Goal: Task Accomplishment & Management: Use online tool/utility

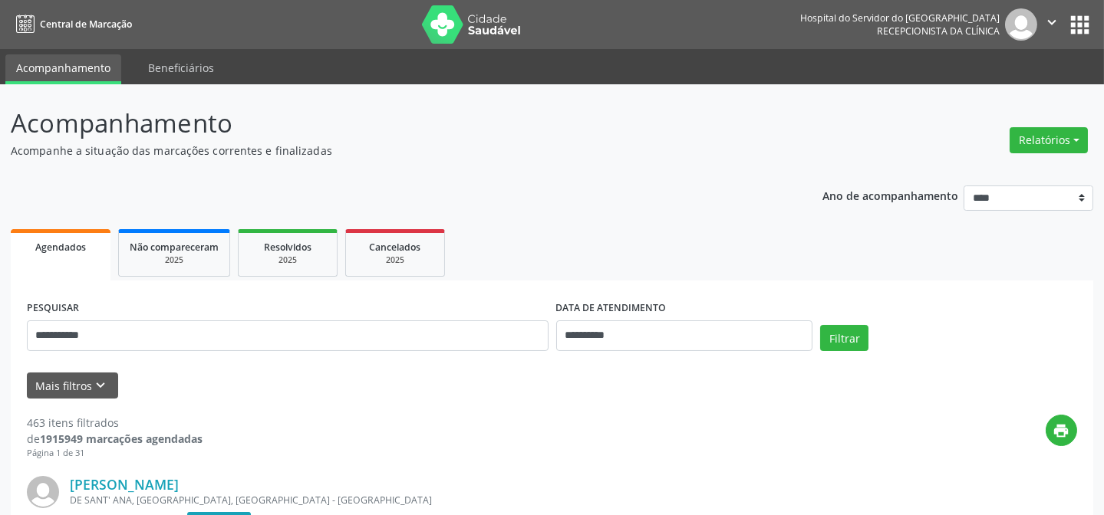
type input "**********"
click at [820, 325] on button "Filtrar" at bounding box center [844, 338] width 48 height 26
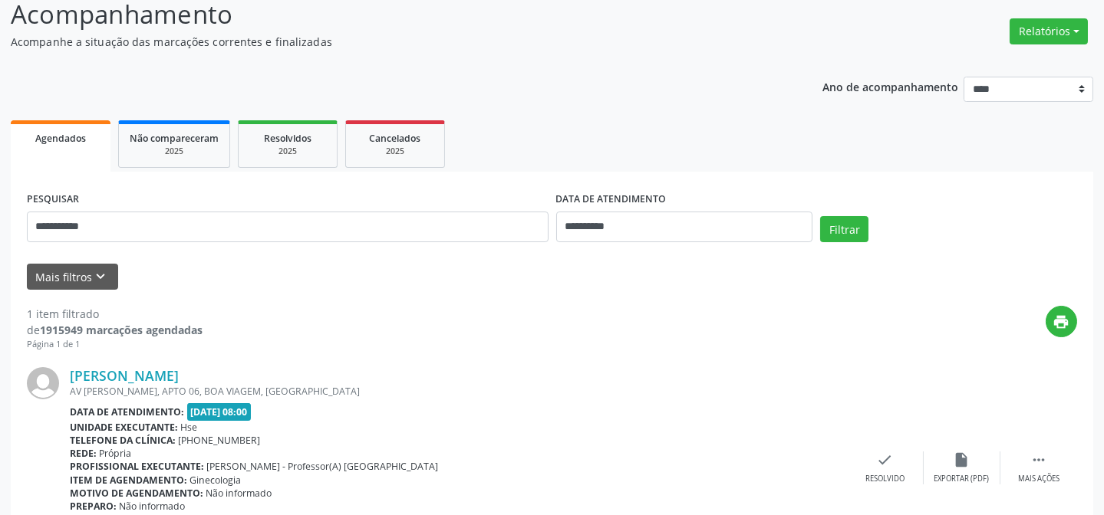
scroll to position [205, 0]
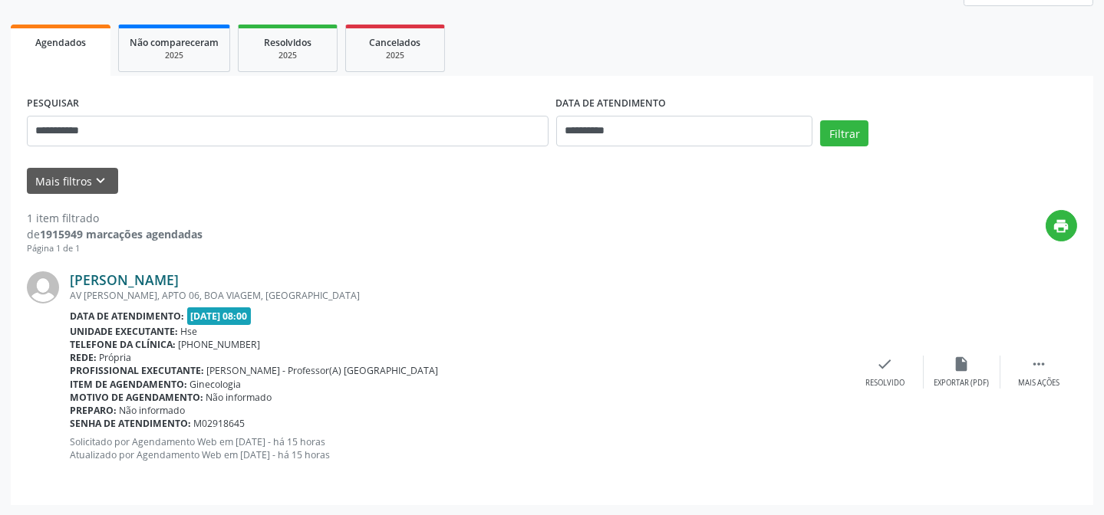
click at [134, 284] on link "[PERSON_NAME]" at bounding box center [124, 280] width 109 height 17
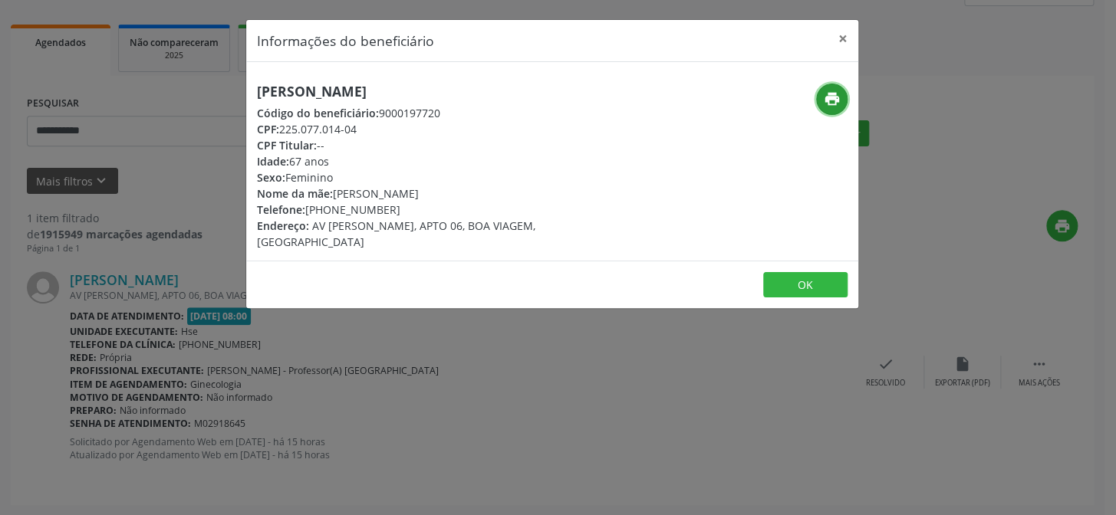
click at [842, 102] on button "print" at bounding box center [831, 99] width 31 height 31
click at [844, 41] on button "×" at bounding box center [843, 39] width 31 height 38
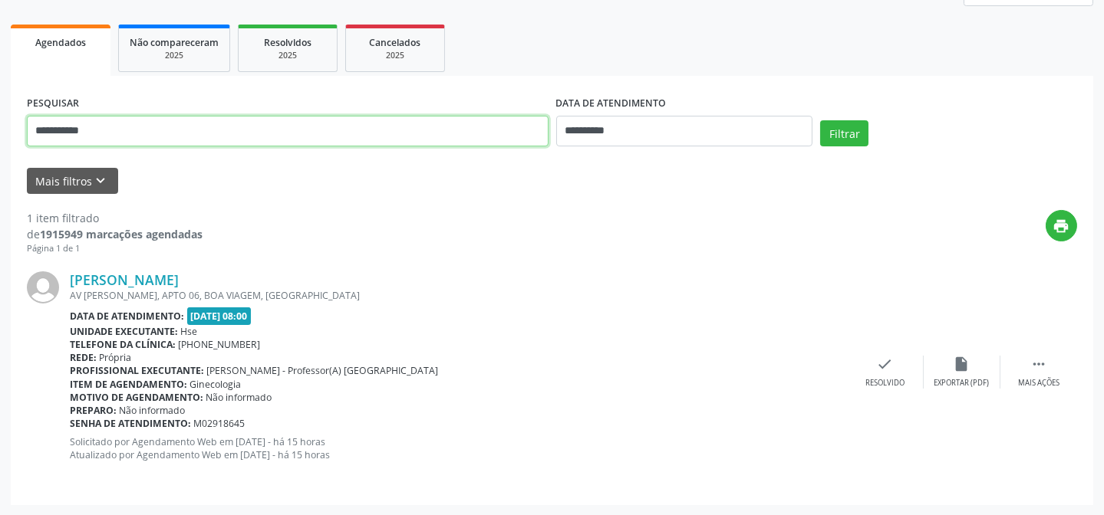
drag, startPoint x: 209, startPoint y: 126, endPoint x: 42, endPoint y: 177, distance: 174.2
click at [0, 151] on div "**********" at bounding box center [552, 198] width 1104 height 637
type input "**********"
click at [820, 120] on button "Filtrar" at bounding box center [844, 133] width 48 height 26
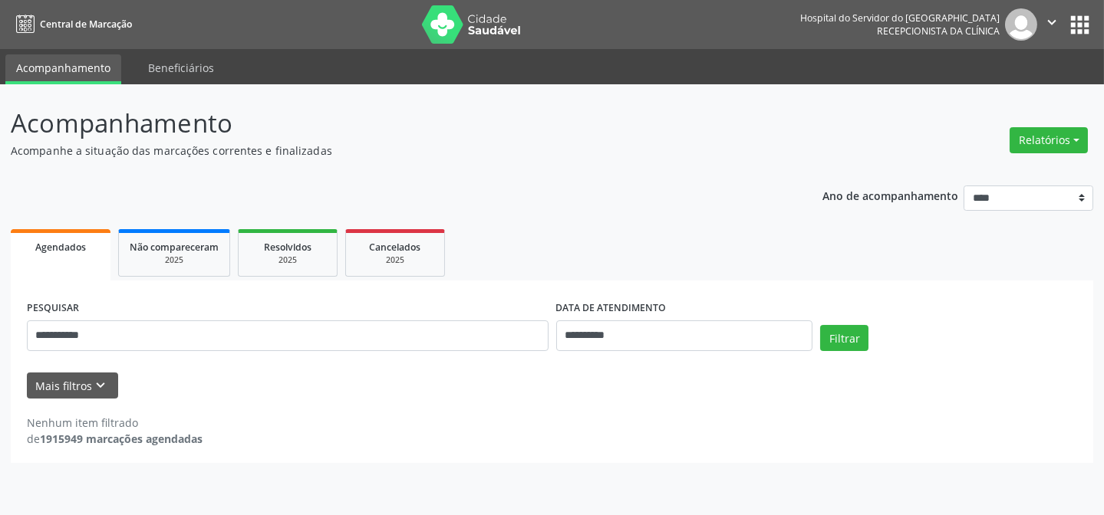
scroll to position [0, 0]
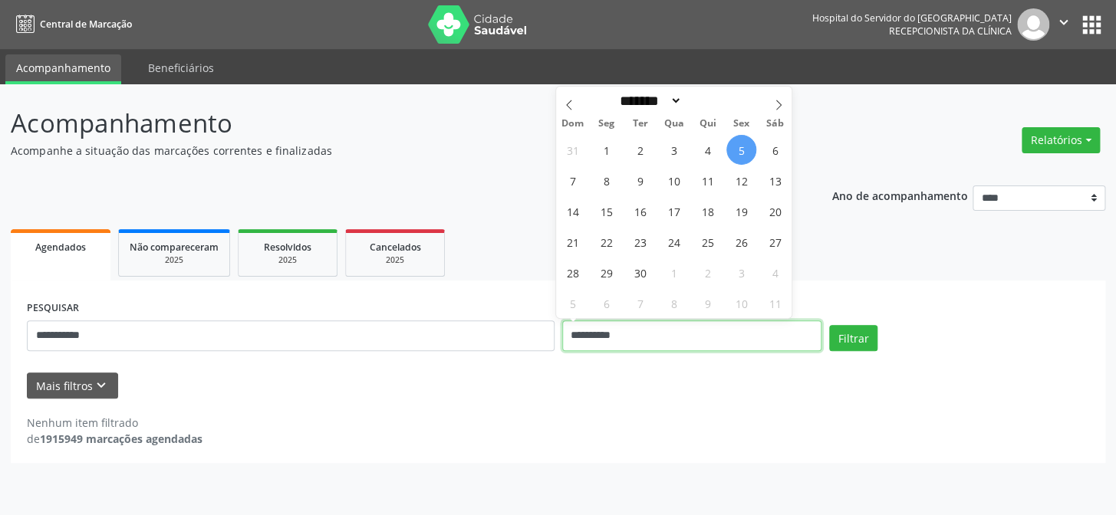
drag, startPoint x: 647, startPoint y: 334, endPoint x: 518, endPoint y: 342, distance: 129.1
click at [518, 342] on div "**********" at bounding box center [558, 329] width 1070 height 65
click at [829, 325] on button "Filtrar" at bounding box center [853, 338] width 48 height 26
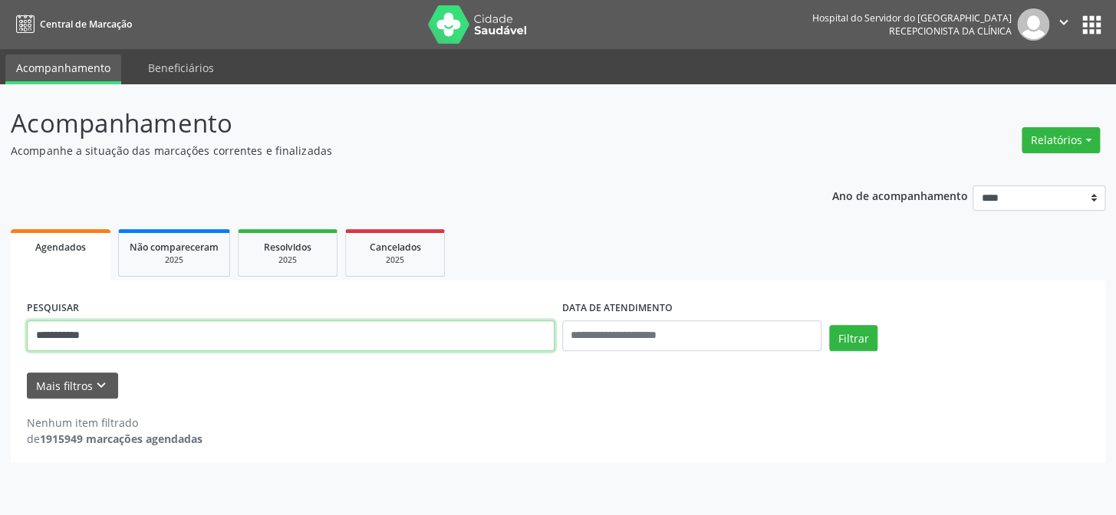
click at [137, 341] on input "**********" at bounding box center [291, 336] width 528 height 31
click at [50, 337] on input "**********" at bounding box center [291, 336] width 528 height 31
click at [69, 341] on input "**********" at bounding box center [291, 336] width 528 height 31
click at [87, 337] on input "**********" at bounding box center [291, 336] width 528 height 31
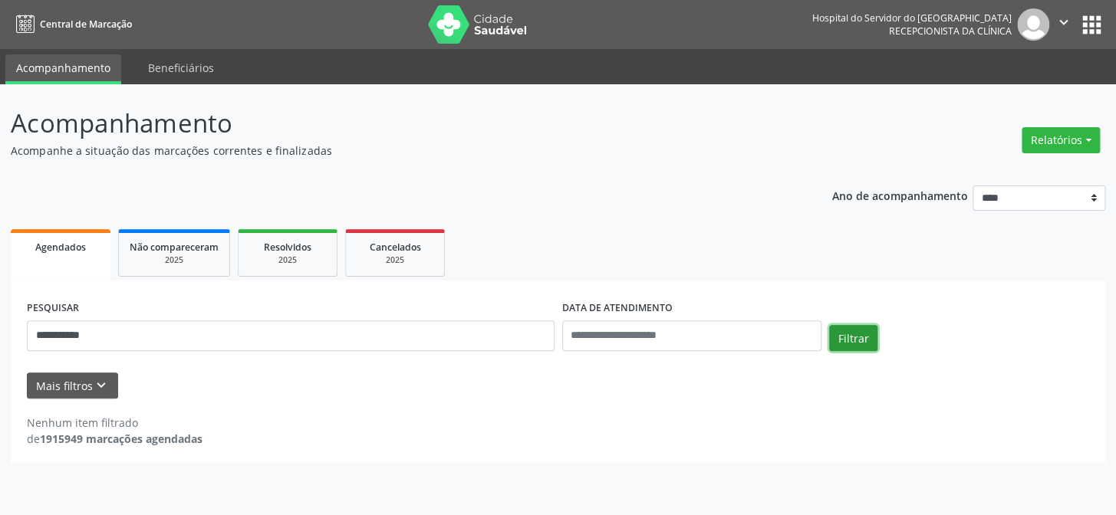
click at [849, 335] on button "Filtrar" at bounding box center [853, 338] width 48 height 26
click at [1042, 134] on button "Relatórios" at bounding box center [1061, 140] width 78 height 26
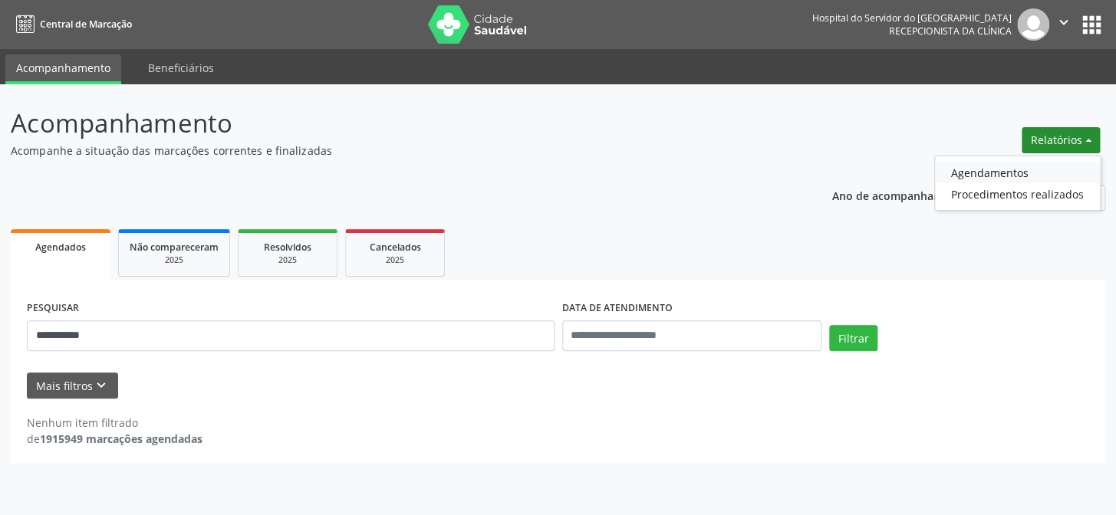
click at [1021, 165] on link "Agendamentos" at bounding box center [1017, 172] width 165 height 21
select select "*"
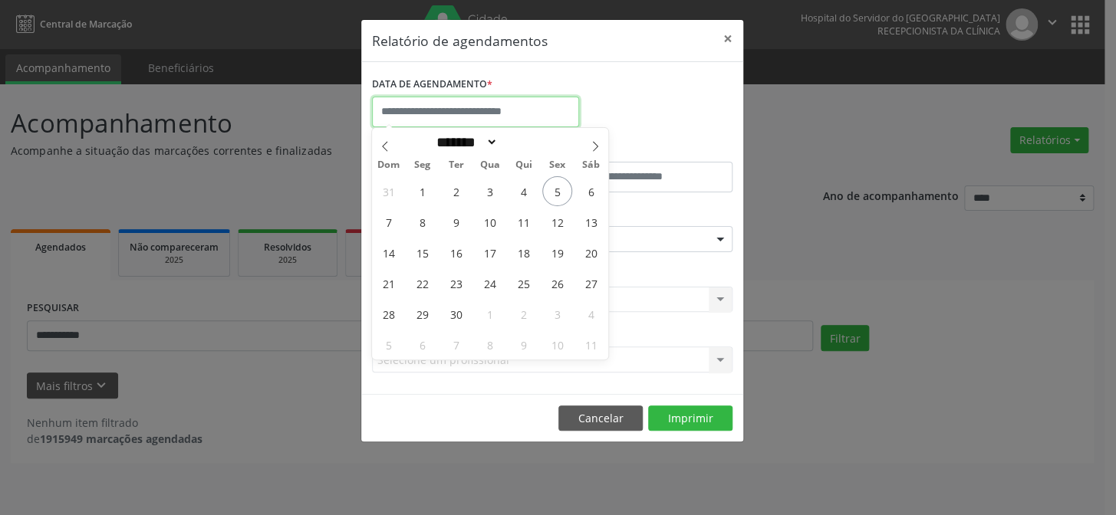
click at [457, 109] on input "text" at bounding box center [475, 112] width 207 height 31
click at [559, 193] on span "5" at bounding box center [557, 191] width 30 height 30
type input "**********"
click at [558, 193] on span "5" at bounding box center [557, 191] width 30 height 30
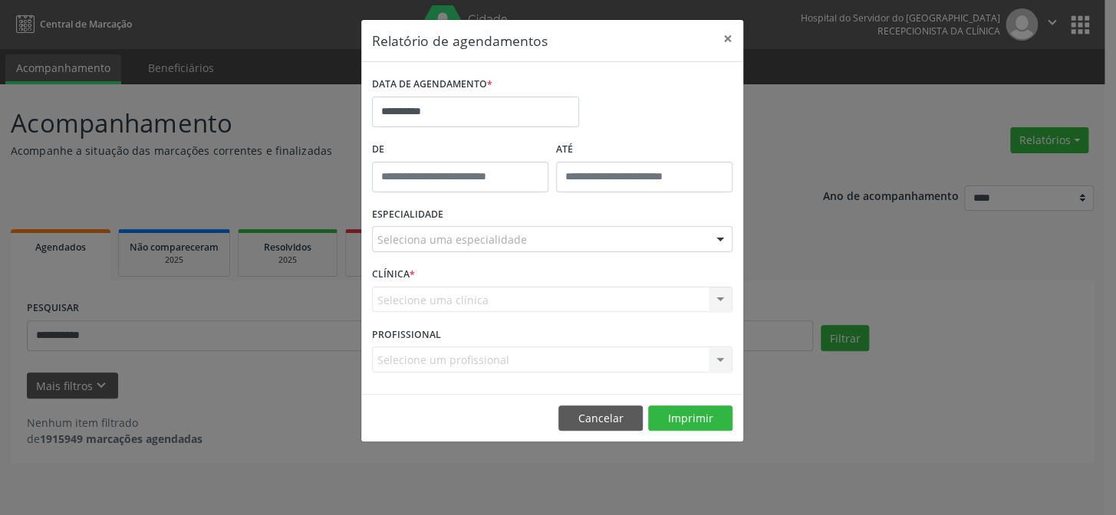
click at [525, 231] on div "Seleciona uma especialidade" at bounding box center [552, 239] width 361 height 26
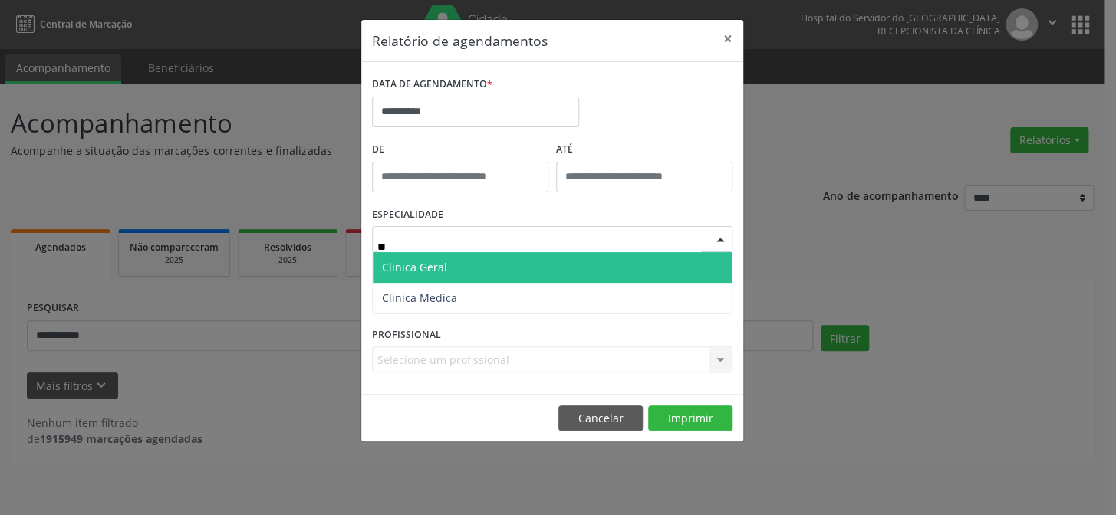
type input "***"
click at [532, 264] on span "Clinica Geral" at bounding box center [552, 267] width 359 height 31
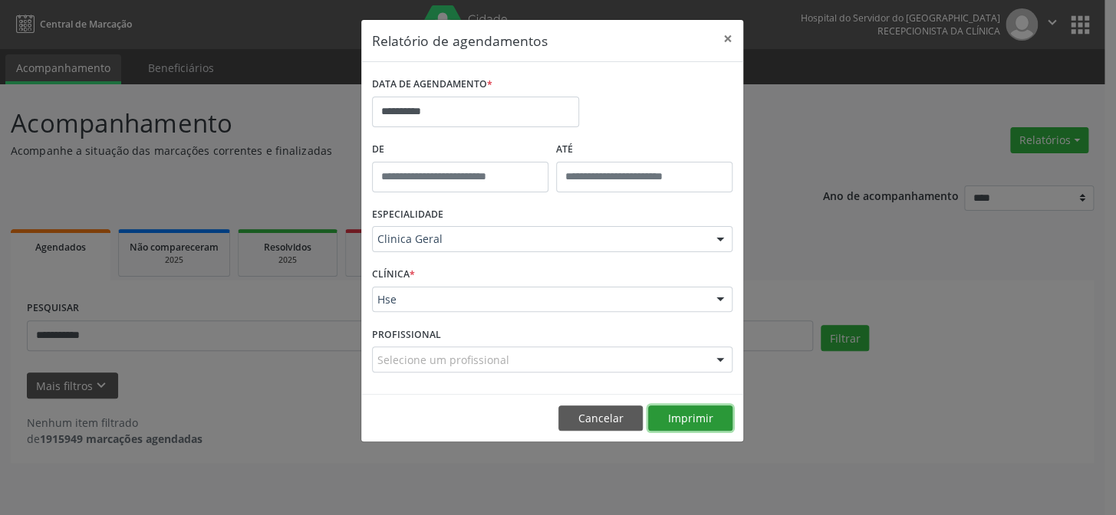
click at [693, 415] on button "Imprimir" at bounding box center [690, 419] width 84 height 26
click at [550, 415] on footer "Cancelar Imprimir" at bounding box center [552, 418] width 382 height 48
drag, startPoint x: 618, startPoint y: 423, endPoint x: 424, endPoint y: 424, distance: 194.1
click at [609, 425] on button "Cancelar" at bounding box center [600, 419] width 84 height 26
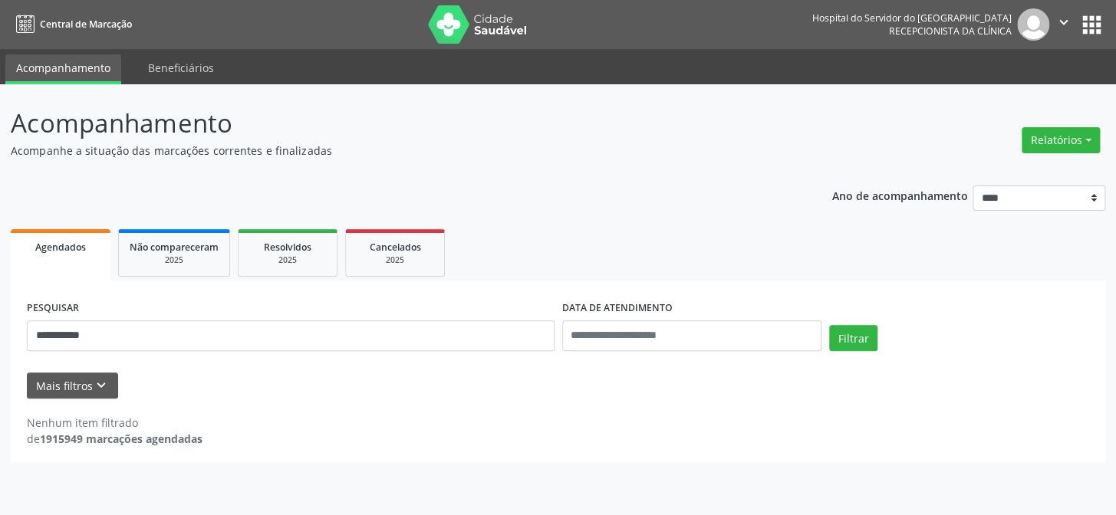
drag, startPoint x: 0, startPoint y: 337, endPoint x: 249, endPoint y: 389, distance: 253.8
click at [332, 400] on div "Nenhum item filtrado de 1915949 marcações agendadas" at bounding box center [558, 423] width 1062 height 48
click at [0, 340] on div "**********" at bounding box center [558, 299] width 1116 height 431
type input "**********"
click at [829, 325] on button "Filtrar" at bounding box center [853, 338] width 48 height 26
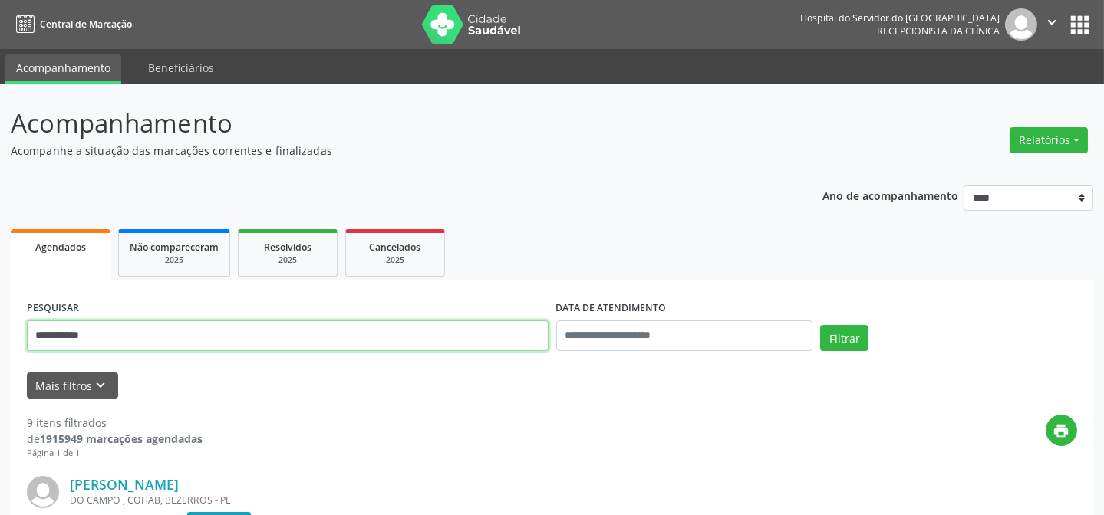
drag, startPoint x: 0, startPoint y: 367, endPoint x: 0, endPoint y: 410, distance: 42.2
type input "**********"
click at [820, 325] on button "Filtrar" at bounding box center [844, 338] width 48 height 26
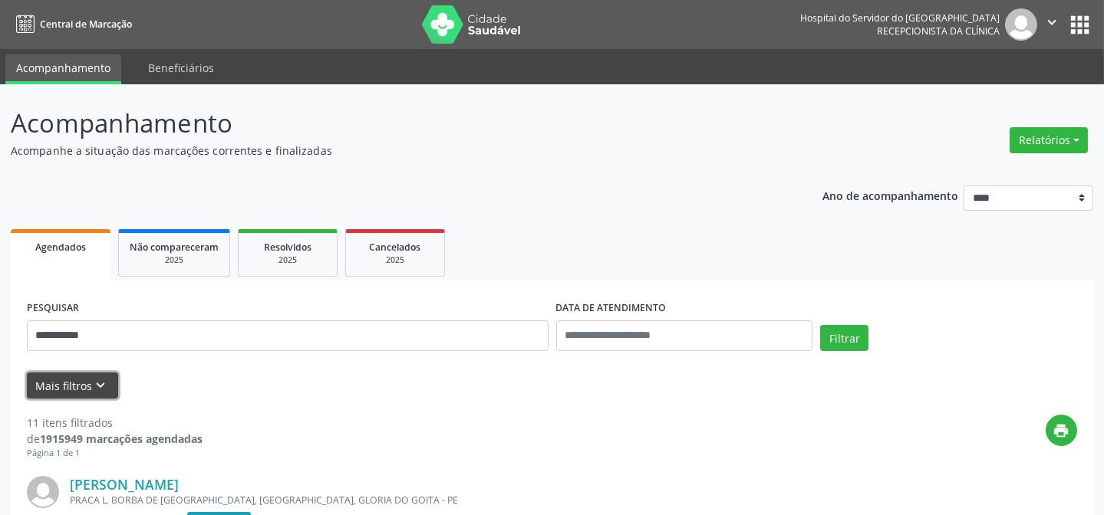
drag, startPoint x: 75, startPoint y: 387, endPoint x: 97, endPoint y: 380, distance: 22.8
click at [75, 387] on button "Mais filtros keyboard_arrow_down" at bounding box center [72, 386] width 91 height 27
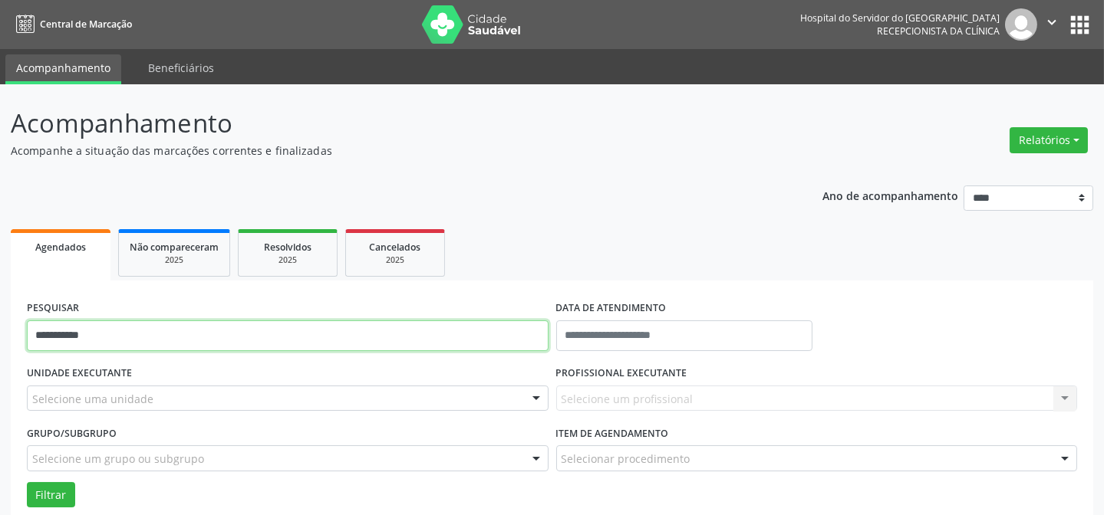
drag, startPoint x: 146, startPoint y: 338, endPoint x: 0, endPoint y: 271, distance: 160.6
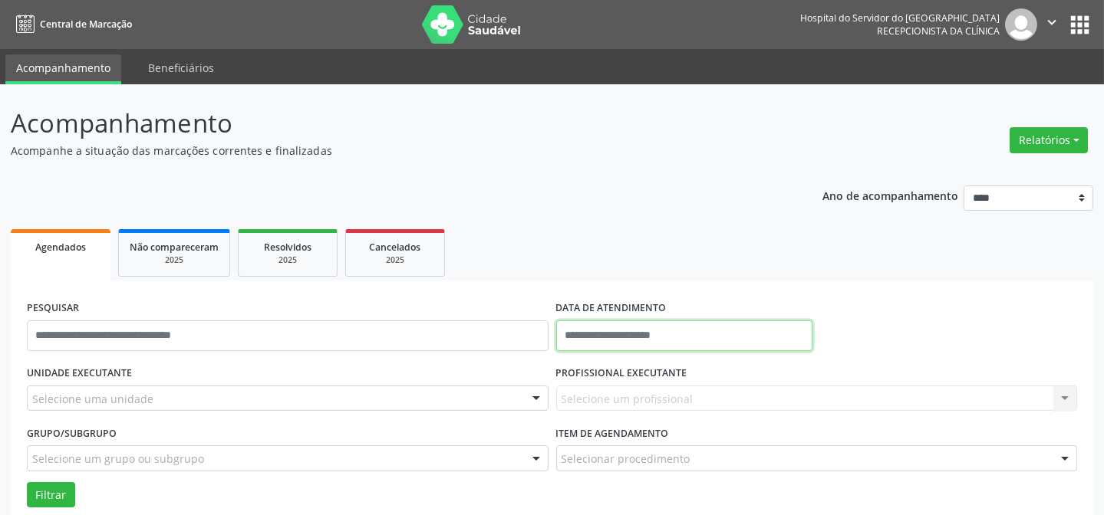
click at [632, 328] on input "text" at bounding box center [684, 336] width 257 height 31
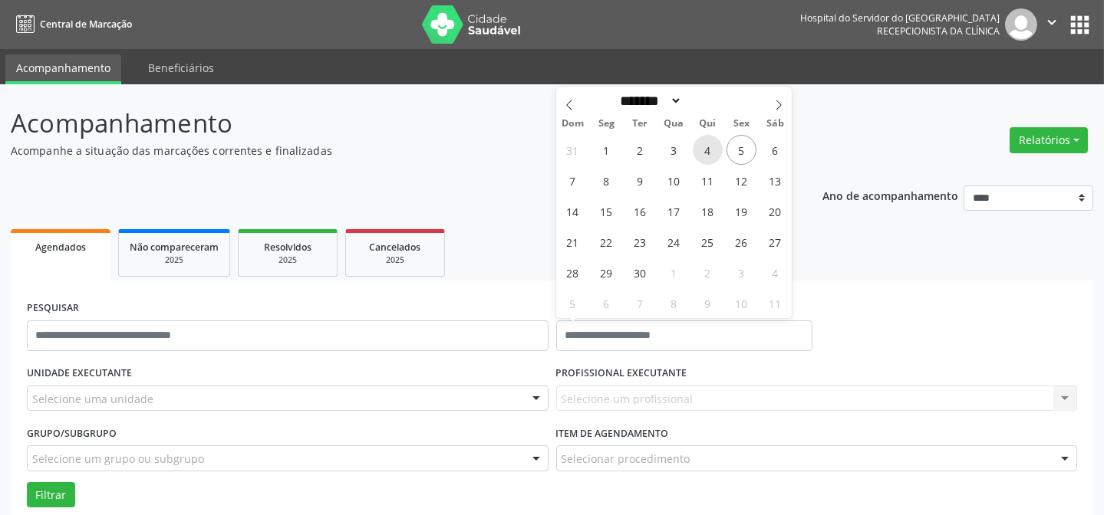
click at [711, 159] on span "4" at bounding box center [708, 150] width 30 height 30
type input "**********"
click at [711, 159] on span "4" at bounding box center [708, 150] width 30 height 30
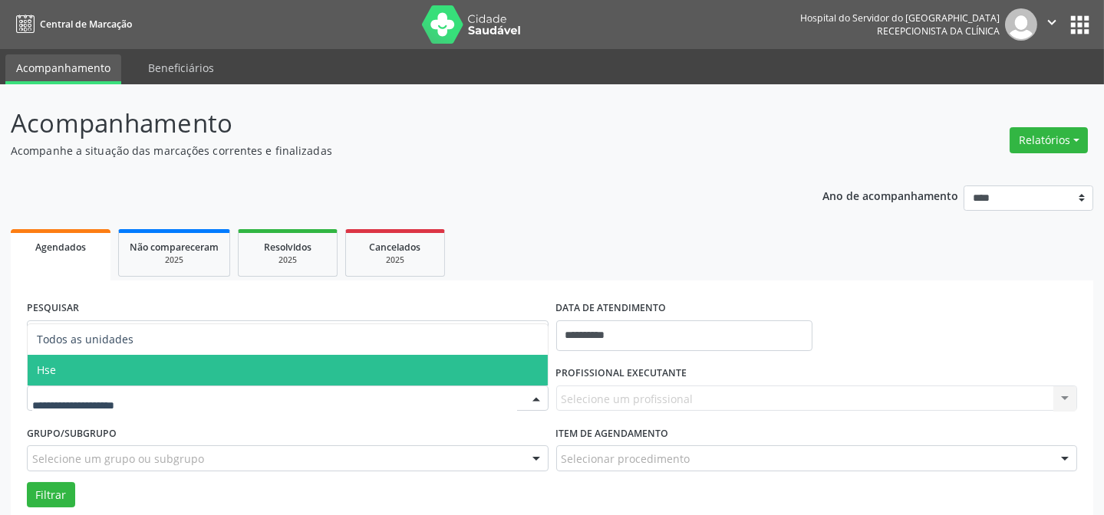
click at [136, 363] on span "Hse" at bounding box center [288, 370] width 520 height 31
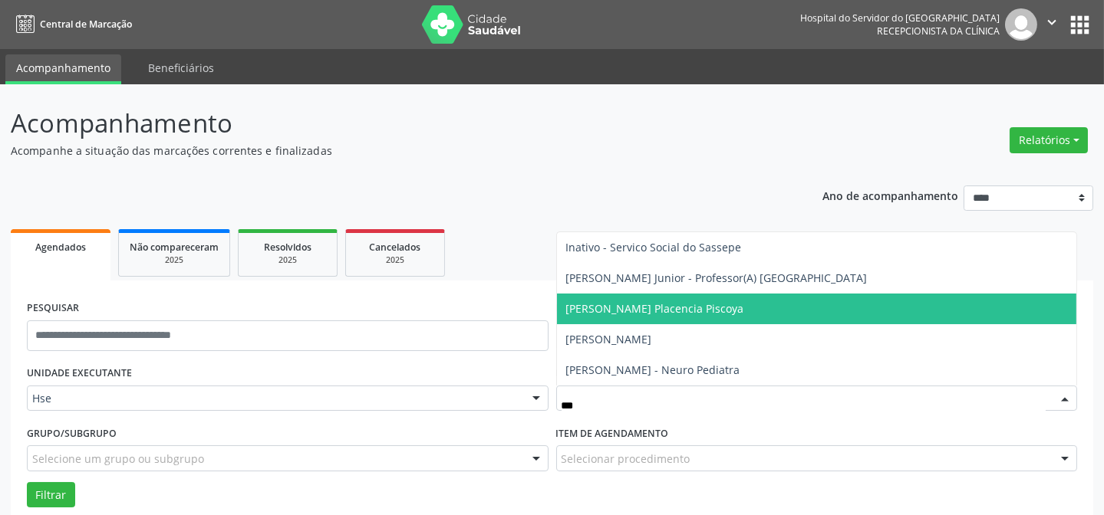
click at [654, 304] on span "[PERSON_NAME] Placencia Piscoya" at bounding box center [655, 308] width 178 height 15
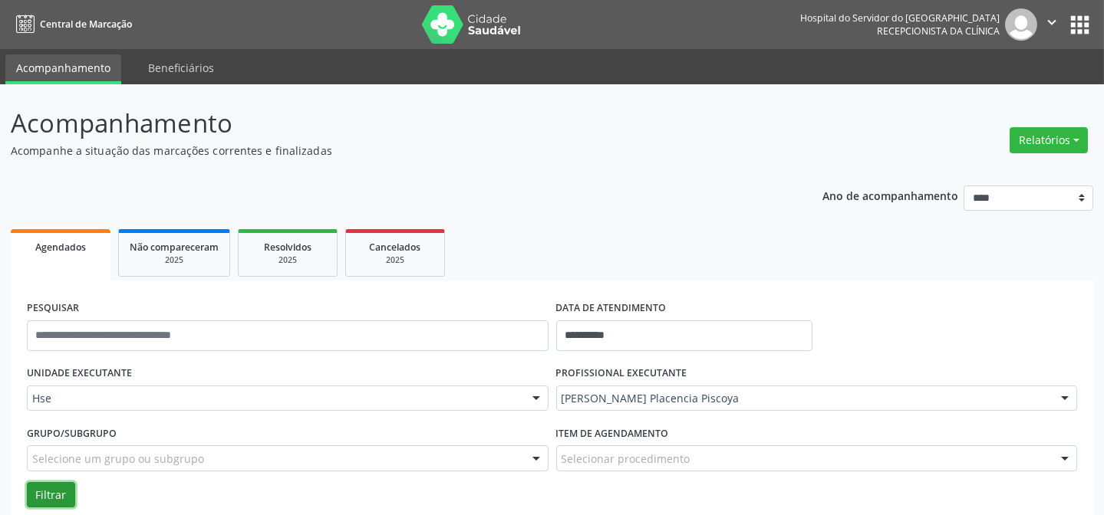
click at [42, 488] on button "Filtrar" at bounding box center [51, 495] width 48 height 26
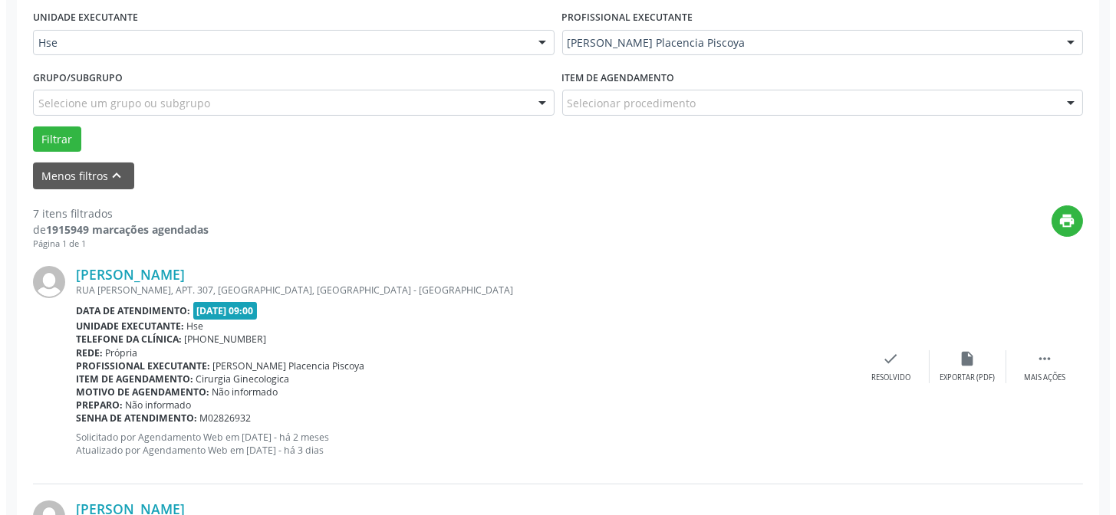
scroll to position [362, 0]
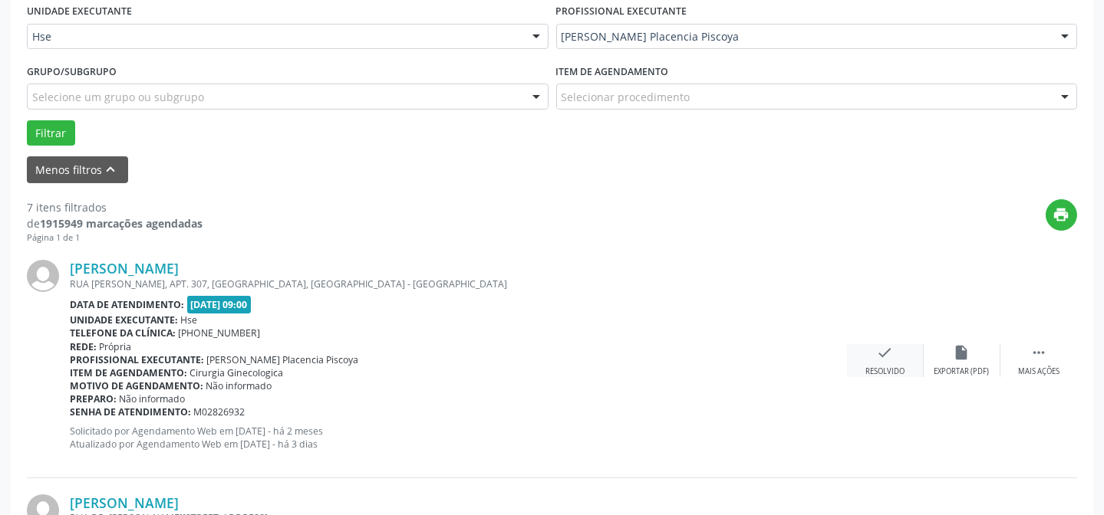
click at [867, 355] on div "check Resolvido" at bounding box center [885, 360] width 77 height 33
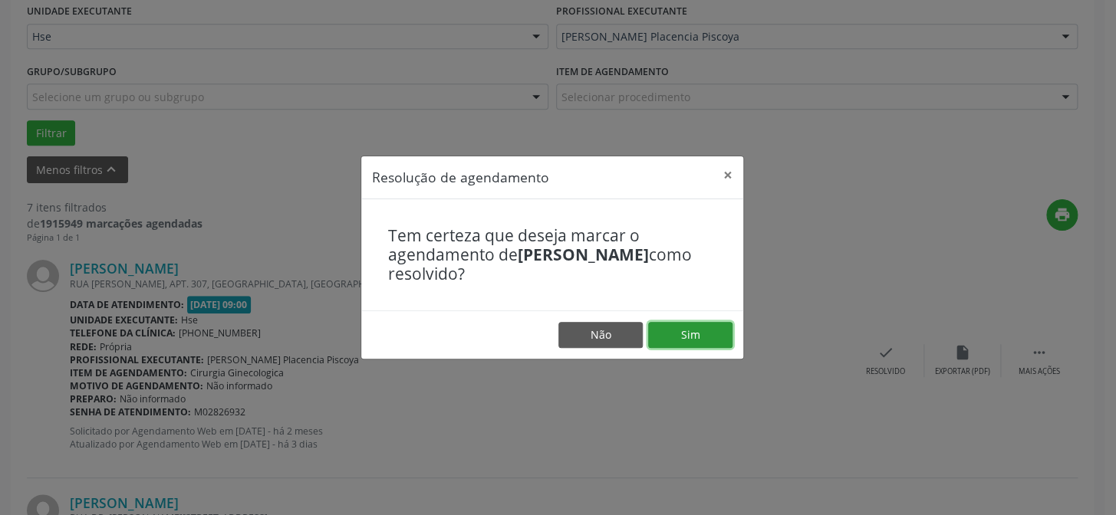
click at [697, 328] on button "Sim" at bounding box center [690, 335] width 84 height 26
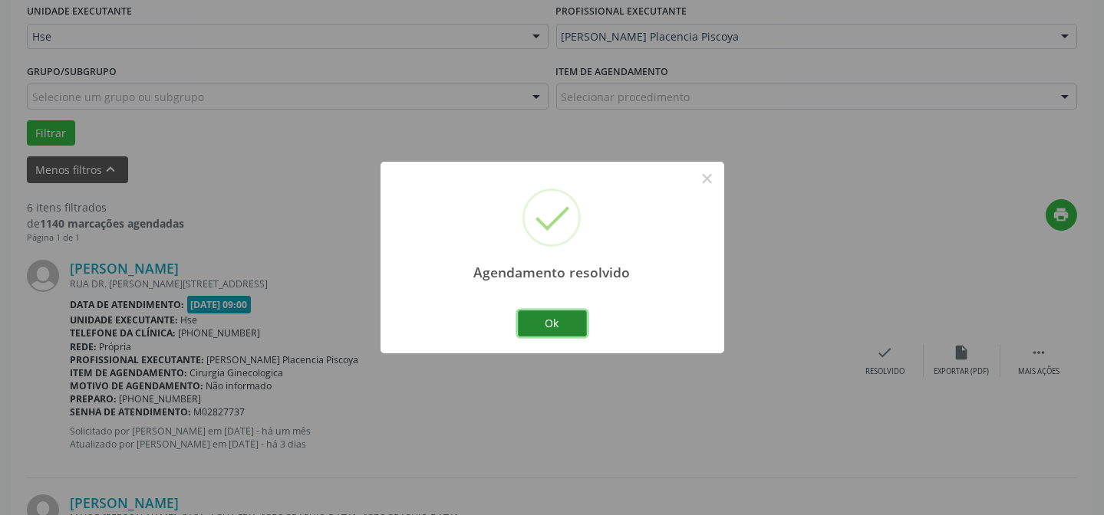
click at [537, 324] on button "Ok" at bounding box center [552, 324] width 69 height 26
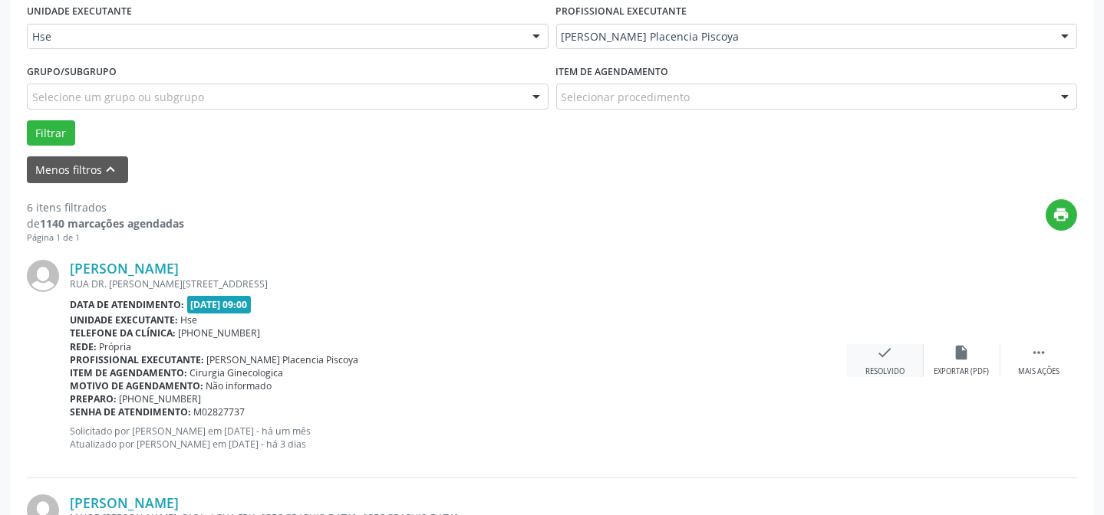
click at [875, 363] on div "check Resolvido" at bounding box center [885, 360] width 77 height 33
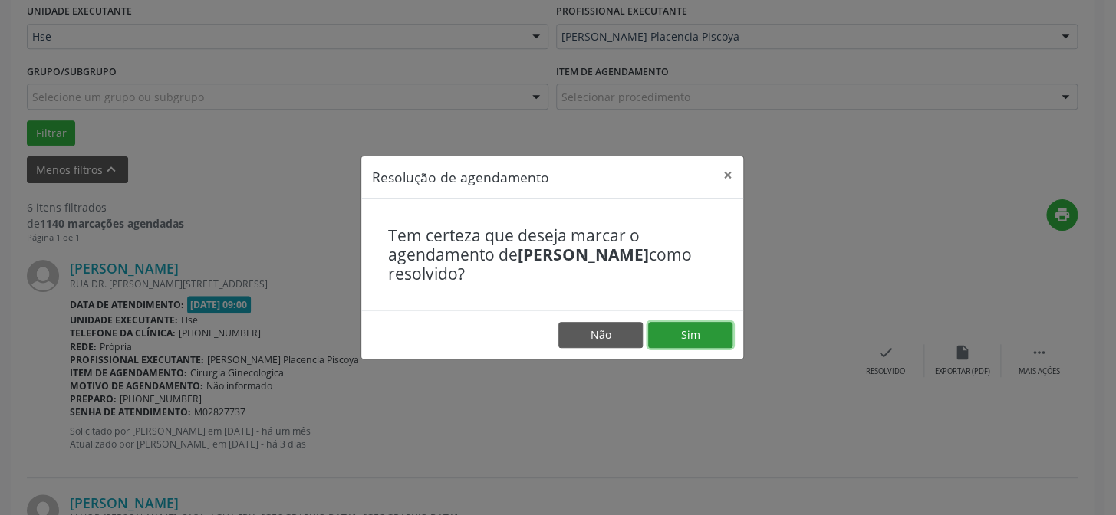
click at [720, 331] on button "Sim" at bounding box center [690, 335] width 84 height 26
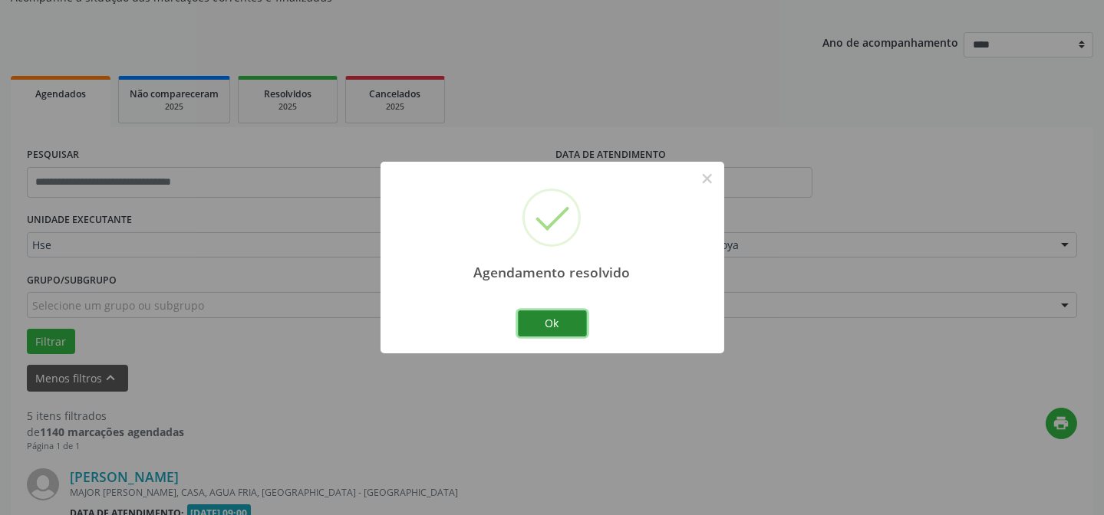
click at [550, 321] on button "Ok" at bounding box center [552, 324] width 69 height 26
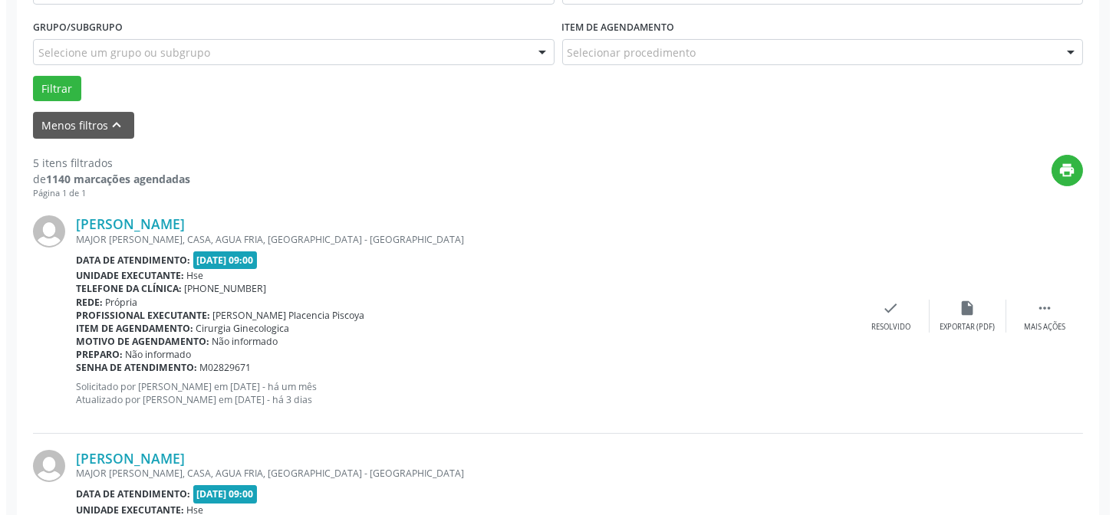
scroll to position [432, 0]
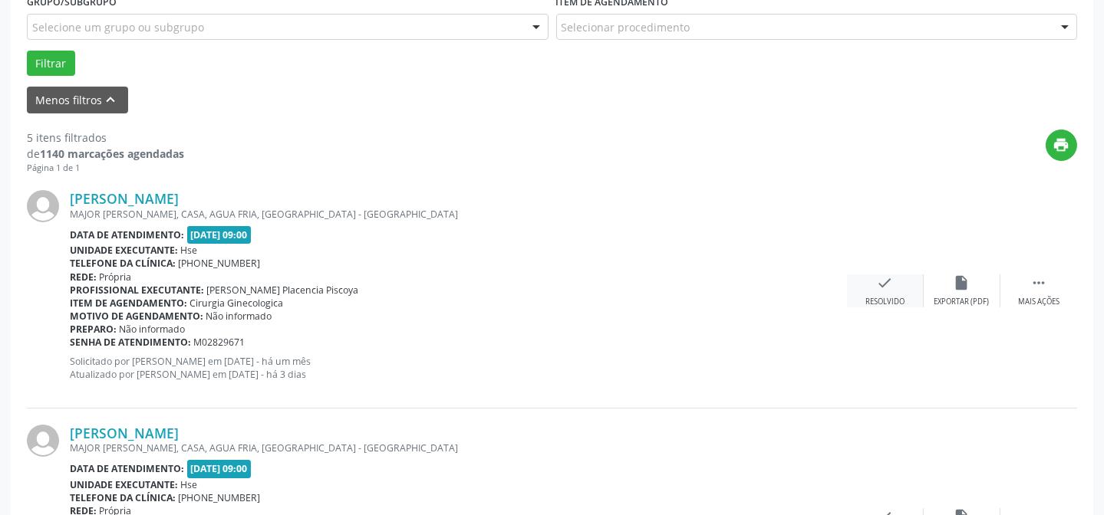
click at [858, 286] on div "check Resolvido" at bounding box center [885, 291] width 77 height 33
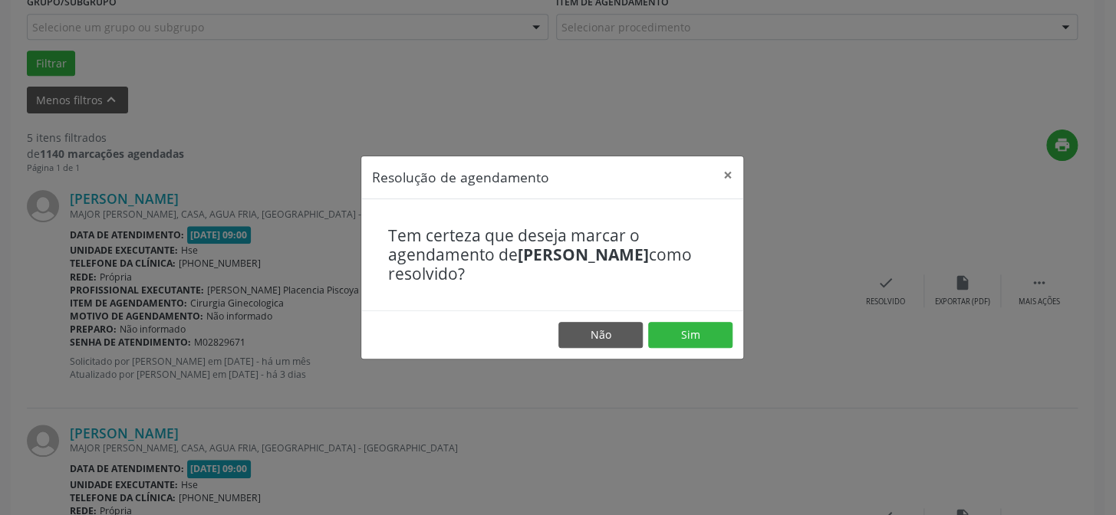
click at [733, 334] on footer "Não Sim" at bounding box center [552, 335] width 382 height 48
click at [725, 333] on button "Sim" at bounding box center [690, 335] width 84 height 26
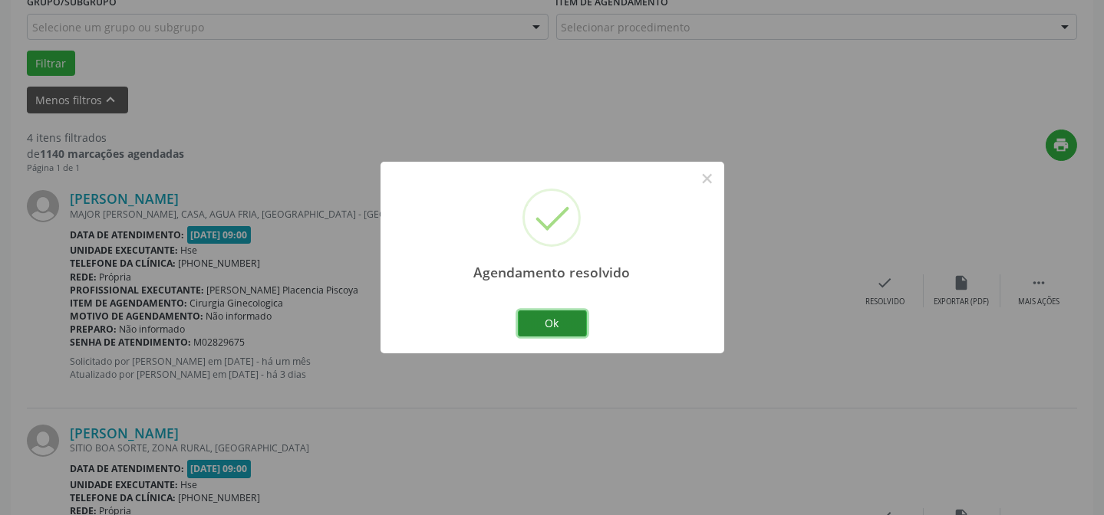
click at [560, 323] on button "Ok" at bounding box center [552, 324] width 69 height 26
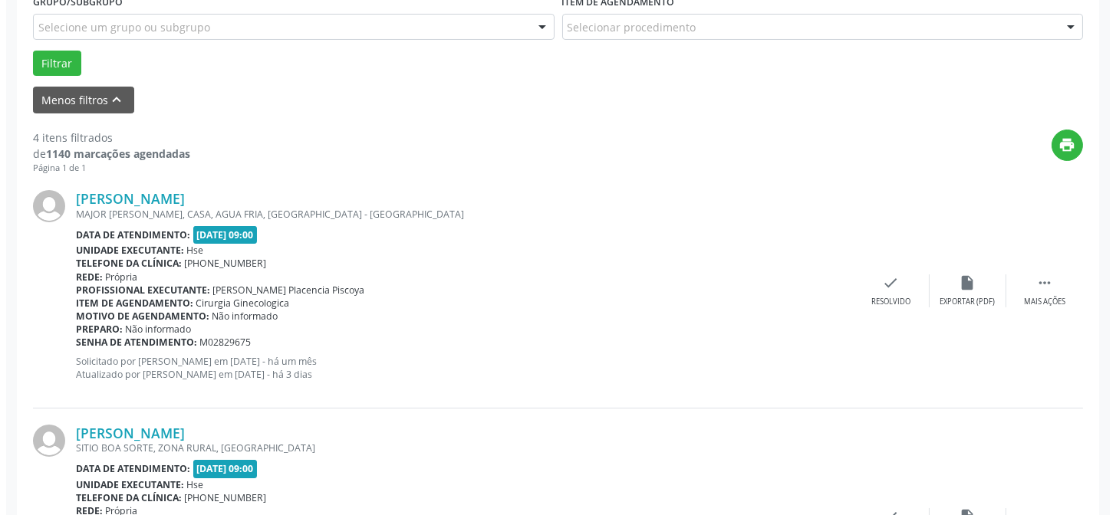
scroll to position [502, 0]
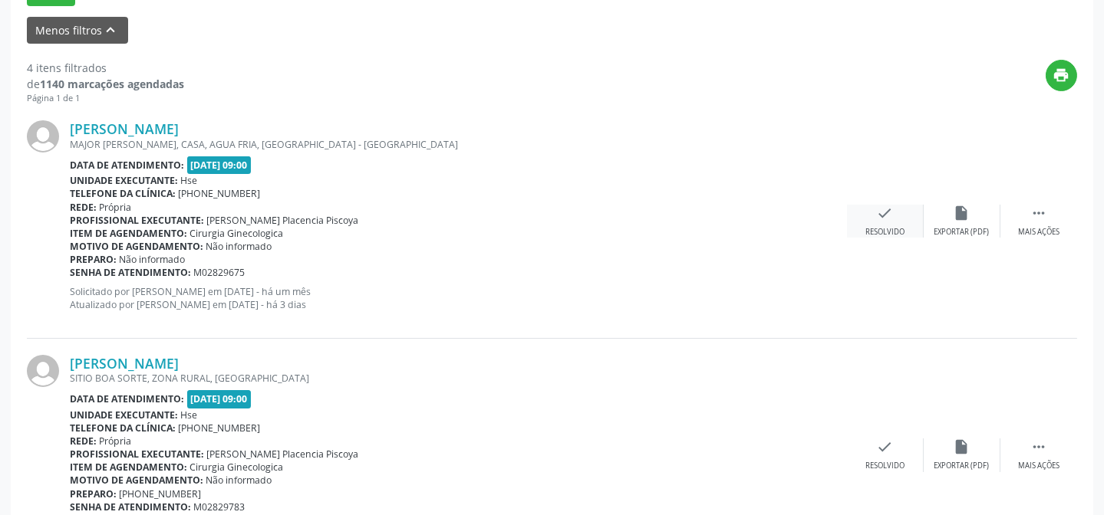
click at [874, 229] on div "Resolvido" at bounding box center [884, 232] width 39 height 11
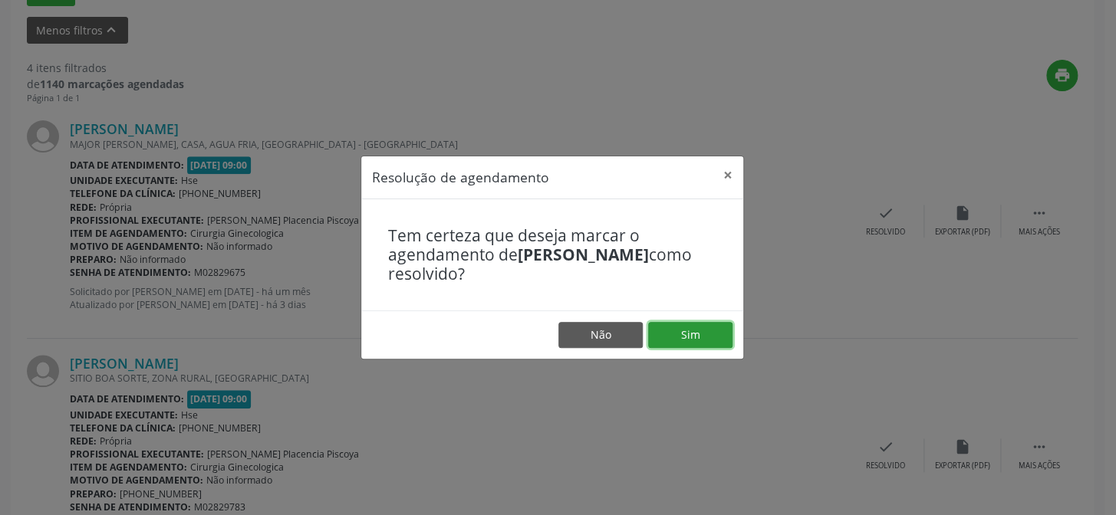
click at [724, 329] on button "Sim" at bounding box center [690, 335] width 84 height 26
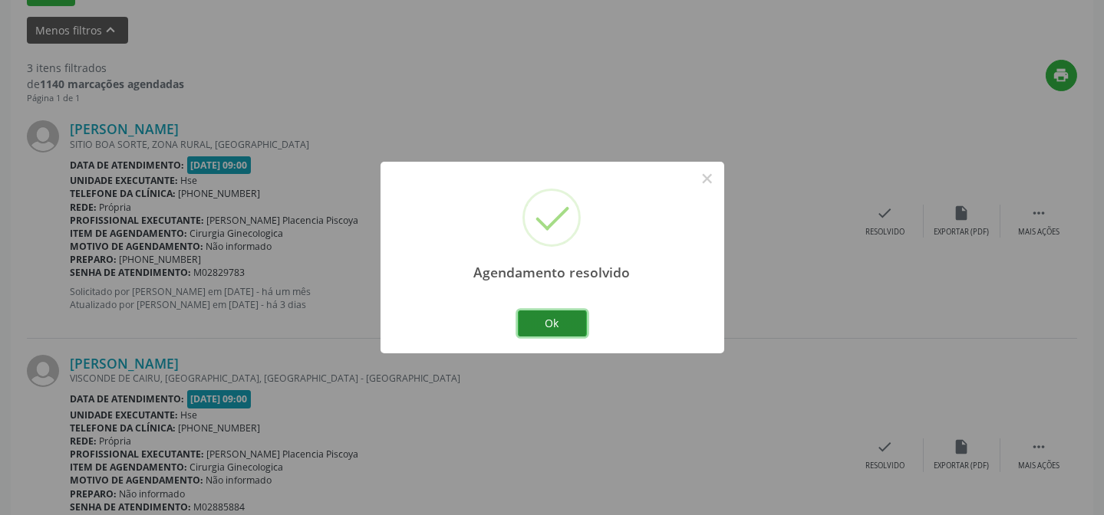
click at [564, 331] on button "Ok" at bounding box center [552, 324] width 69 height 26
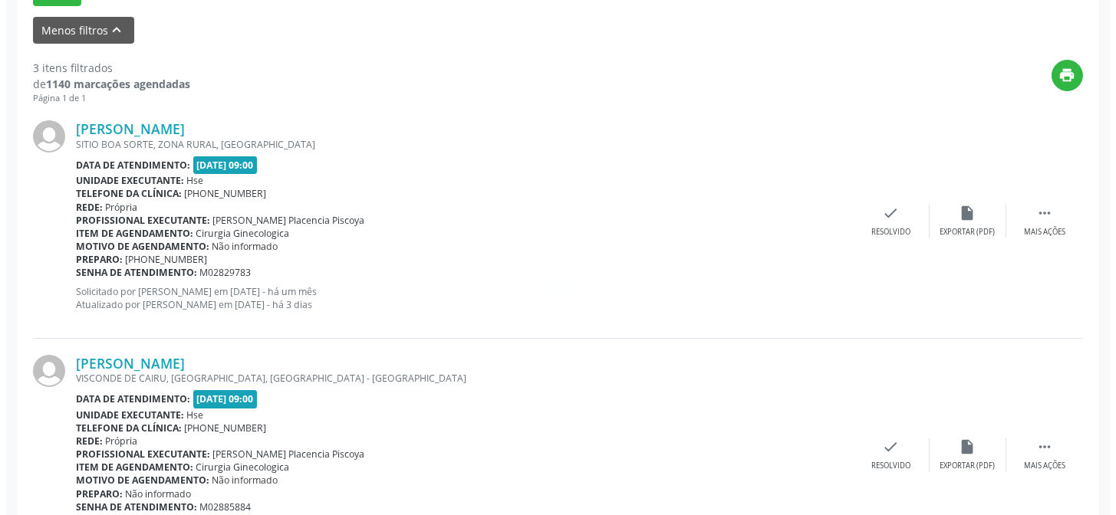
scroll to position [501, 0]
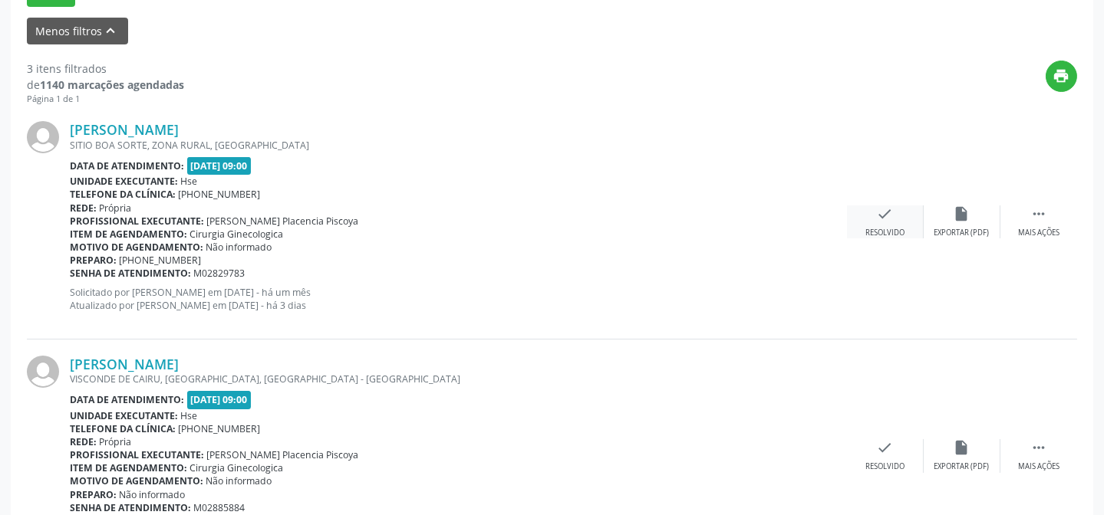
click at [894, 228] on div "Resolvido" at bounding box center [884, 233] width 39 height 11
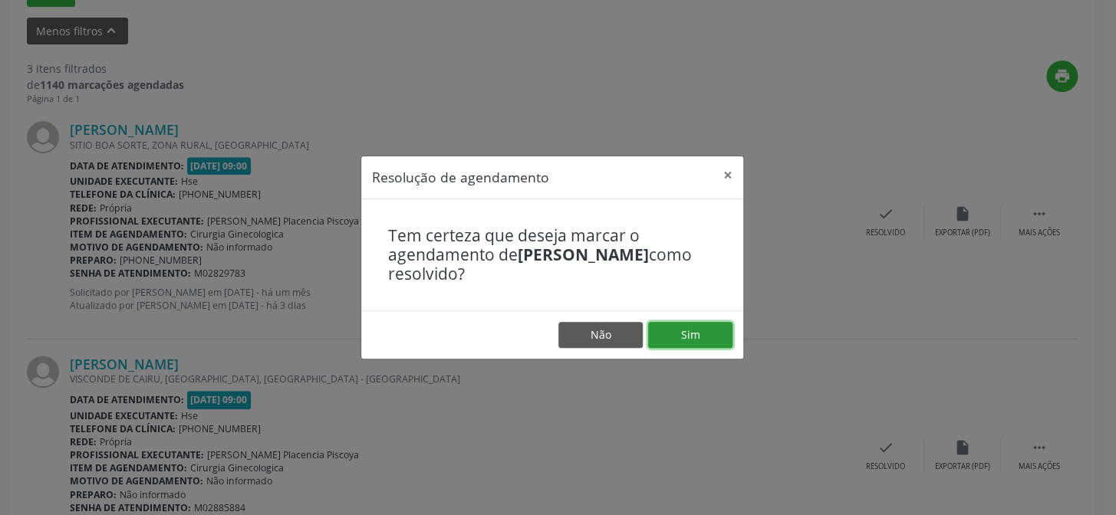
click at [687, 338] on button "Sim" at bounding box center [690, 335] width 84 height 26
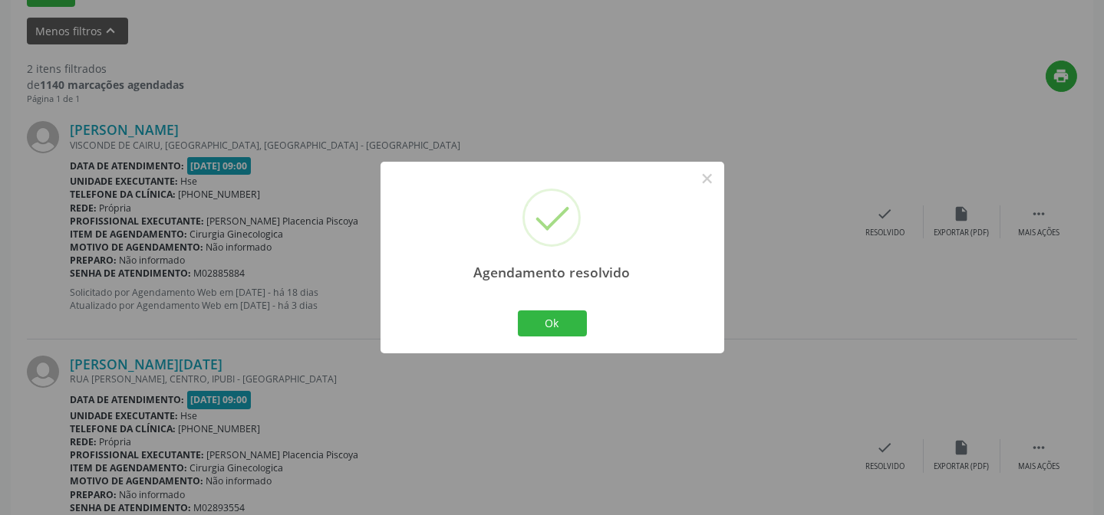
click at [548, 337] on div "Ok Cancel" at bounding box center [552, 324] width 76 height 32
click at [548, 322] on button "Ok" at bounding box center [552, 324] width 69 height 26
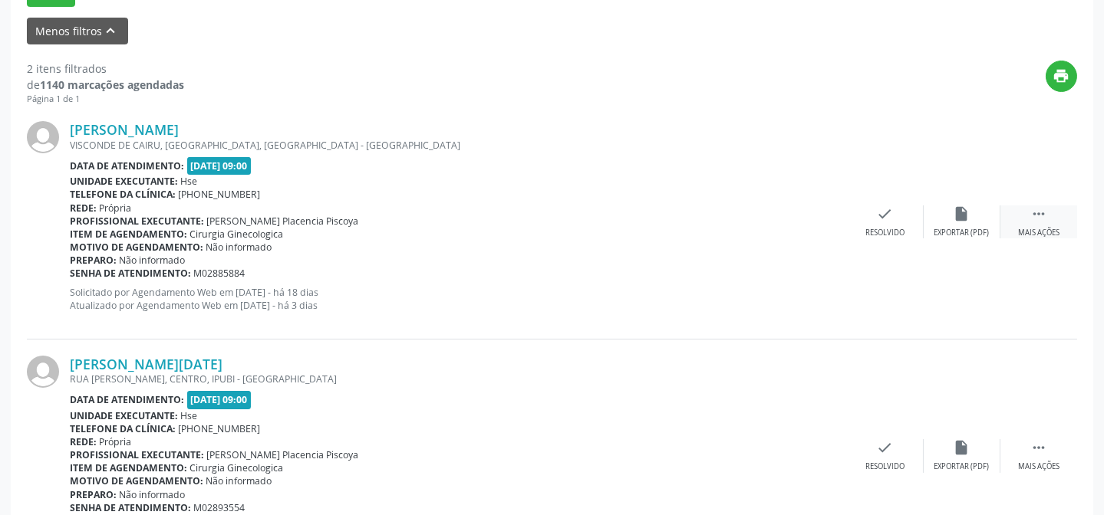
drag, startPoint x: 1062, startPoint y: 222, endPoint x: 917, endPoint y: 242, distance: 147.1
click at [1062, 222] on div " Mais ações" at bounding box center [1038, 222] width 77 height 33
click at [927, 225] on div "alarm_off Não compareceu" at bounding box center [961, 222] width 77 height 33
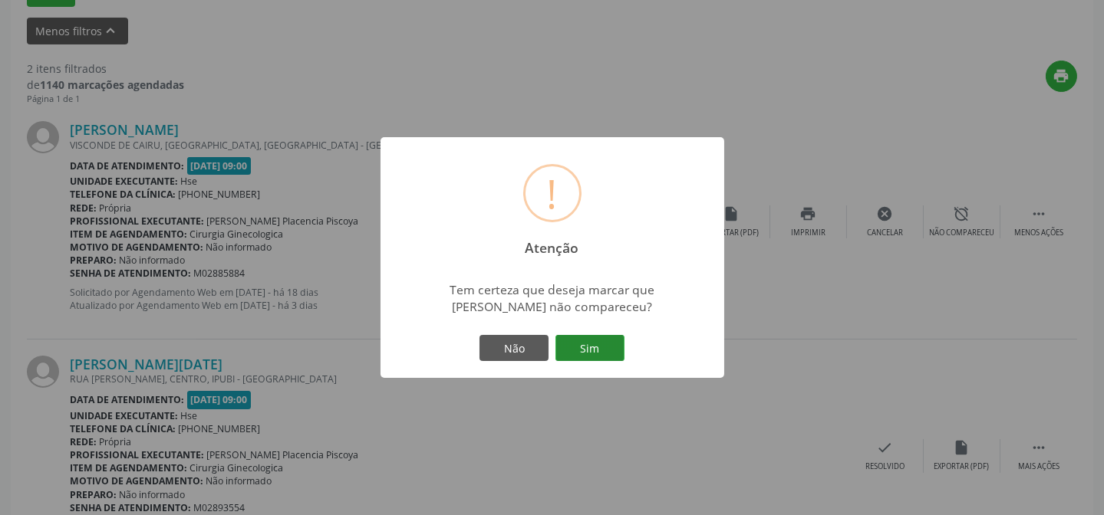
click at [595, 351] on button "Sim" at bounding box center [589, 348] width 69 height 26
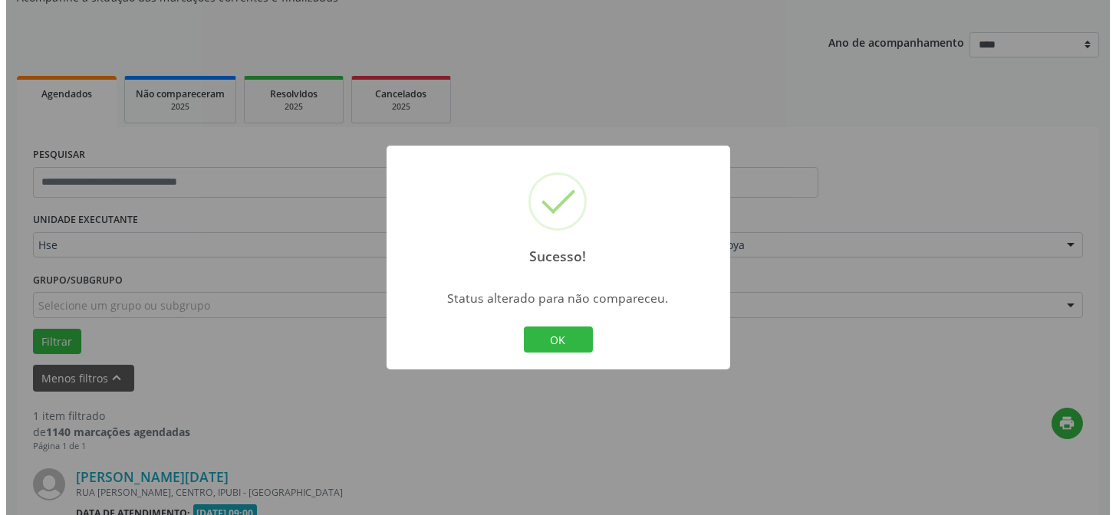
scroll to position [351, 0]
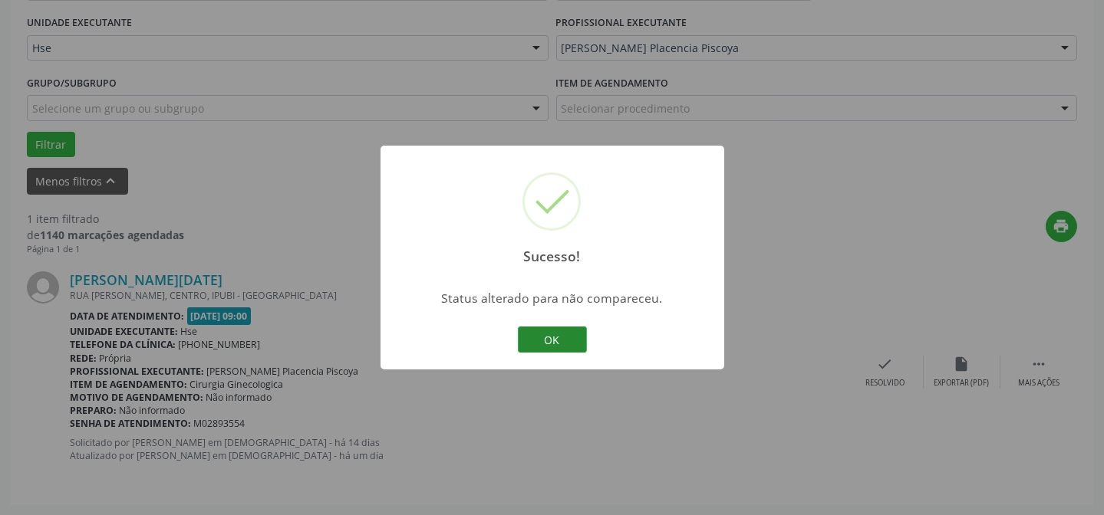
click at [529, 330] on button "OK" at bounding box center [552, 340] width 69 height 26
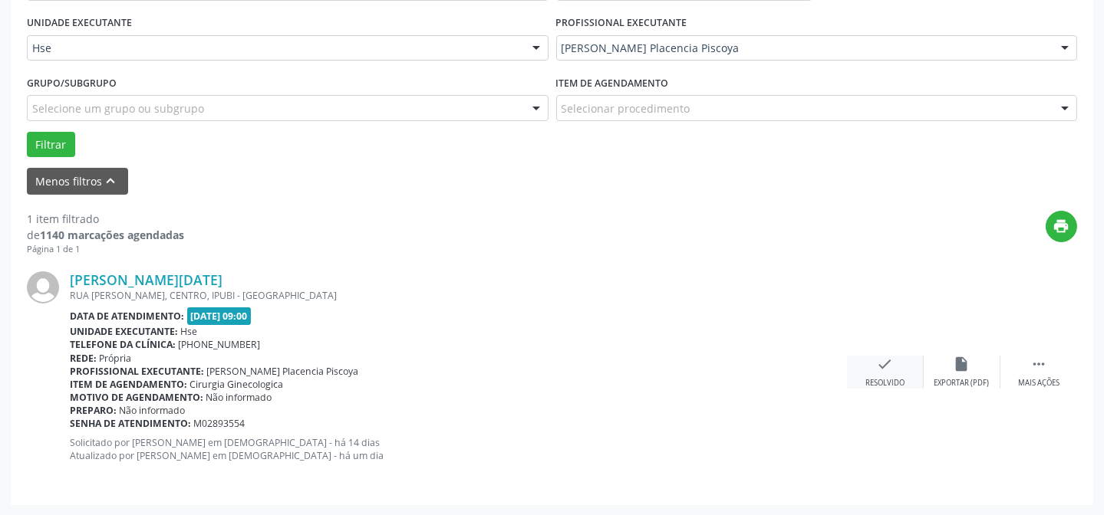
click at [884, 378] on div "Resolvido" at bounding box center [884, 383] width 39 height 11
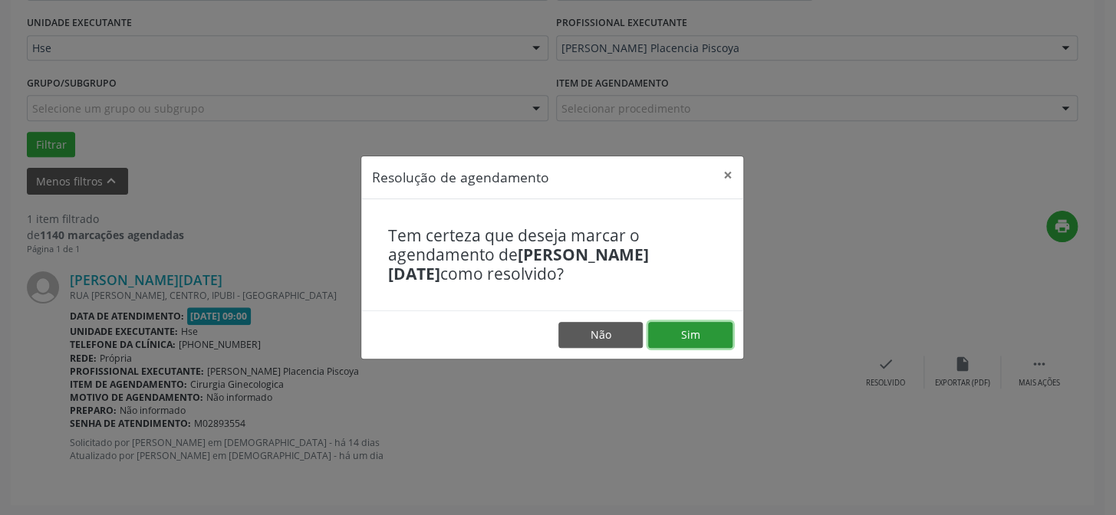
click at [705, 344] on button "Sim" at bounding box center [690, 335] width 84 height 26
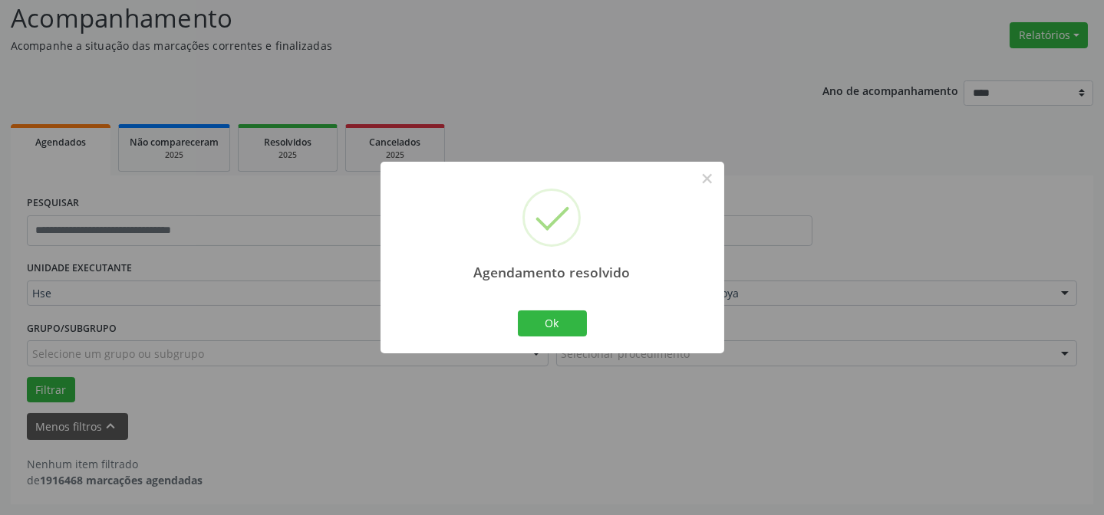
scroll to position [104, 0]
drag, startPoint x: 555, startPoint y: 325, endPoint x: 495, endPoint y: 330, distance: 59.2
click at [555, 326] on button "Ok" at bounding box center [552, 324] width 69 height 26
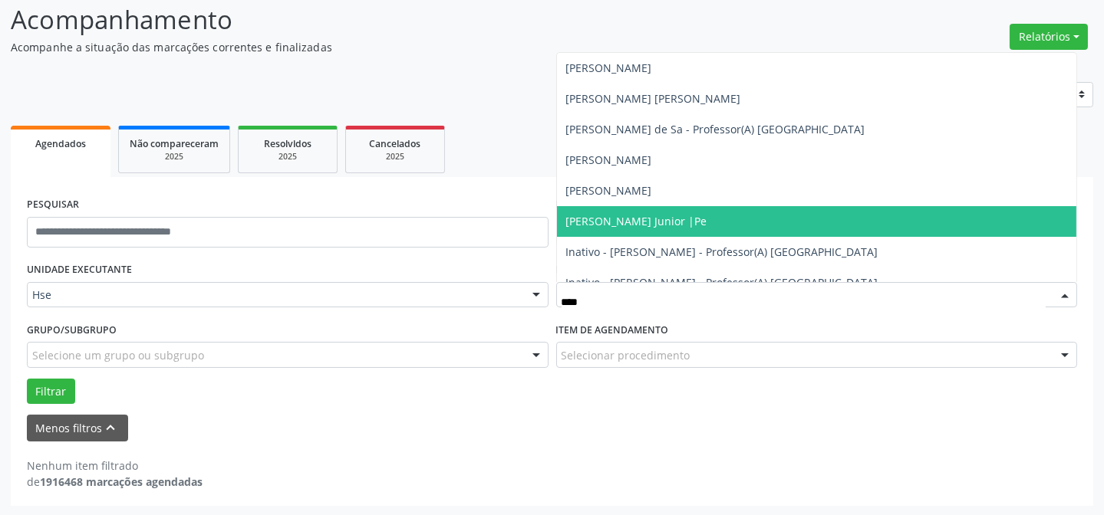
type input "*****"
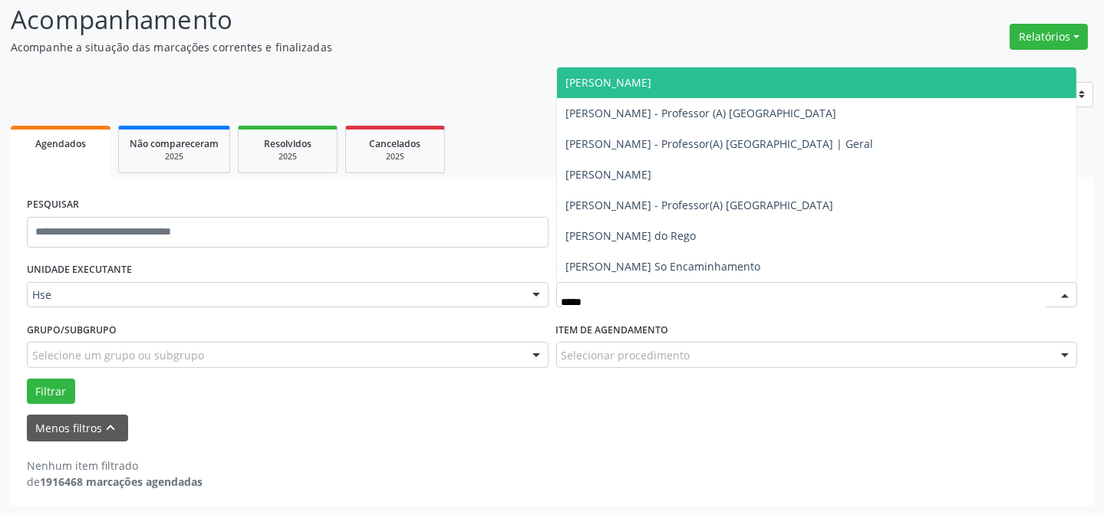
click at [637, 87] on span "[PERSON_NAME]" at bounding box center [609, 82] width 86 height 15
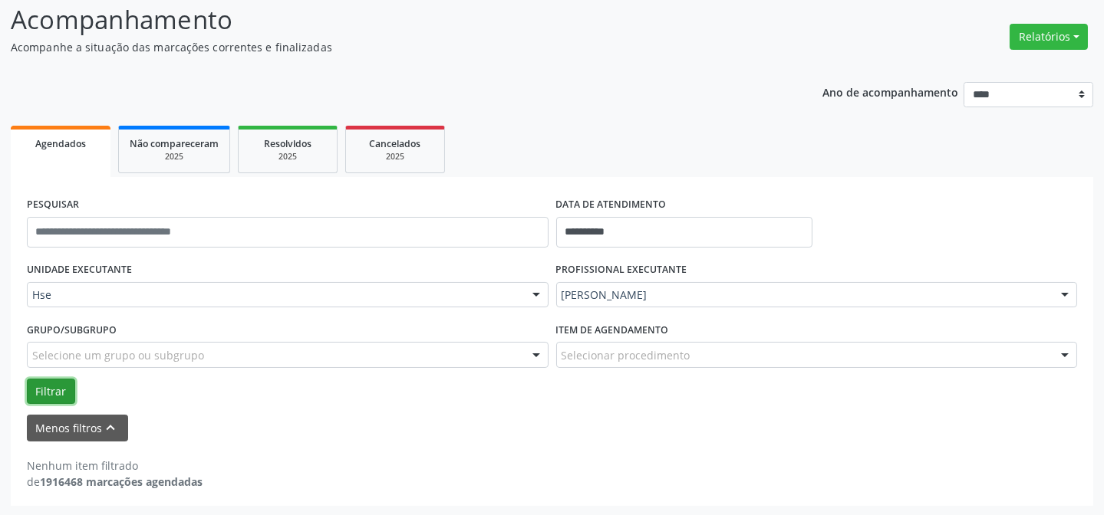
click at [59, 385] on button "Filtrar" at bounding box center [51, 392] width 48 height 26
click at [591, 234] on input "**********" at bounding box center [684, 232] width 257 height 31
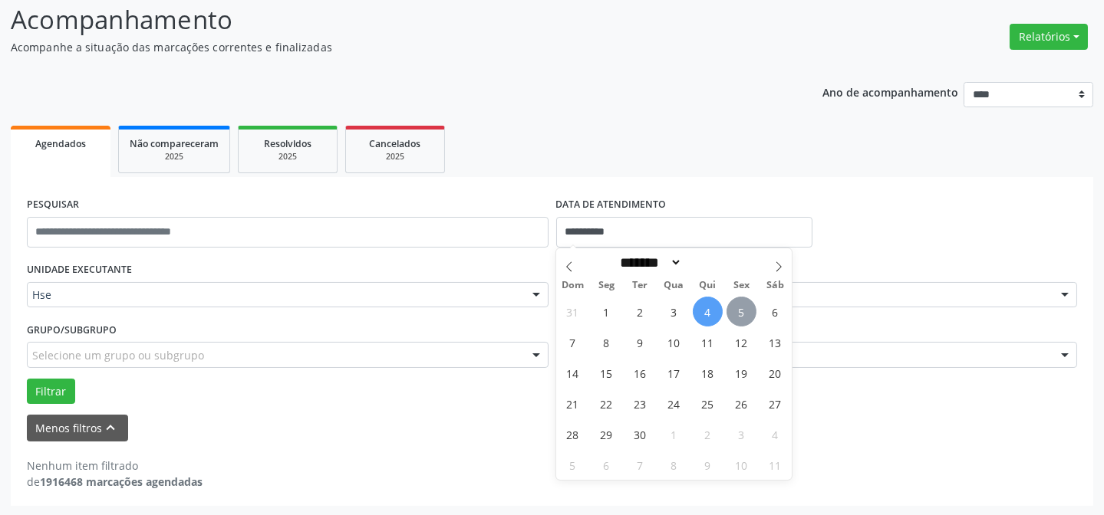
click at [745, 321] on span "5" at bounding box center [741, 312] width 30 height 30
type input "**********"
click at [745, 321] on span "5" at bounding box center [741, 312] width 30 height 30
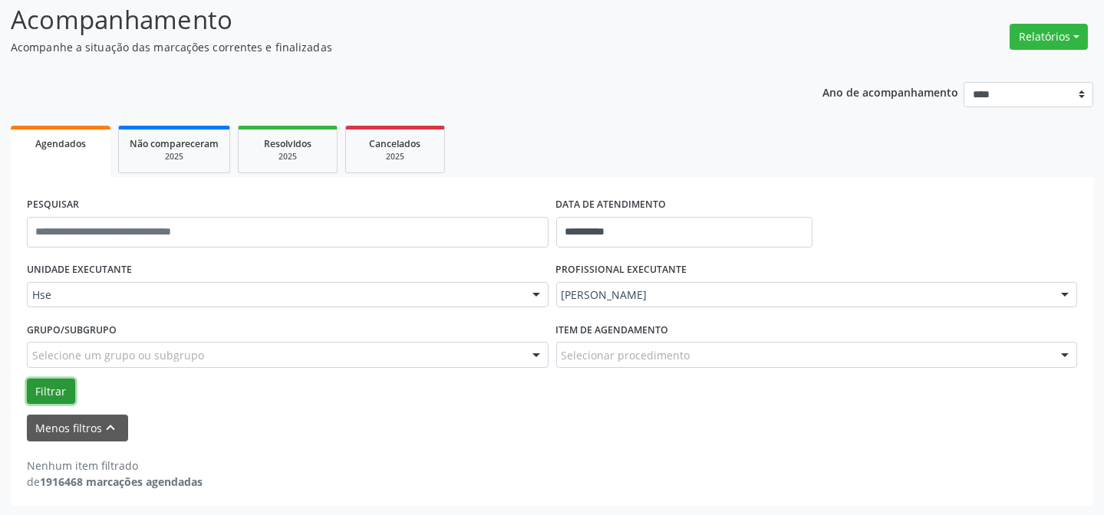
click at [63, 386] on button "Filtrar" at bounding box center [51, 392] width 48 height 26
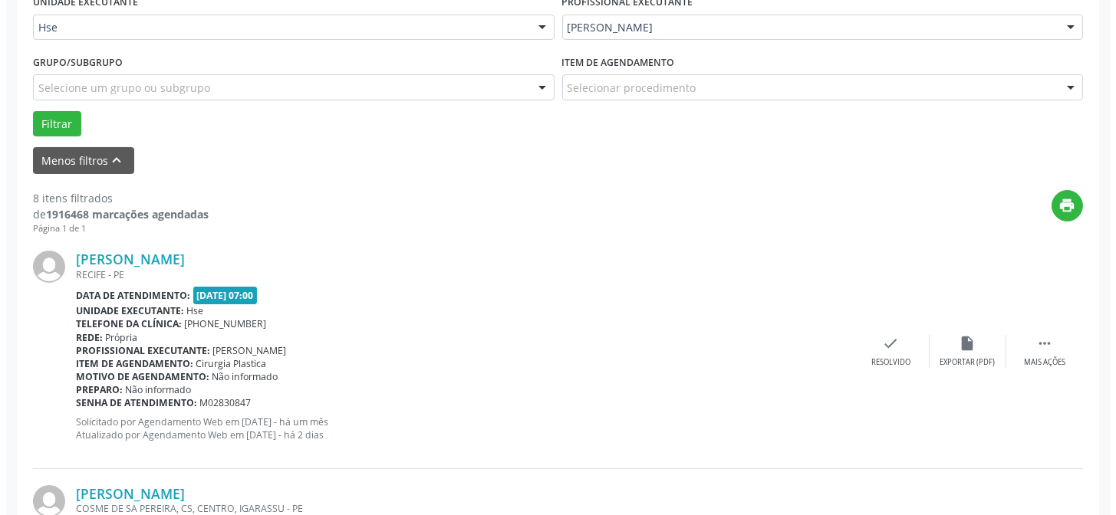
scroll to position [383, 0]
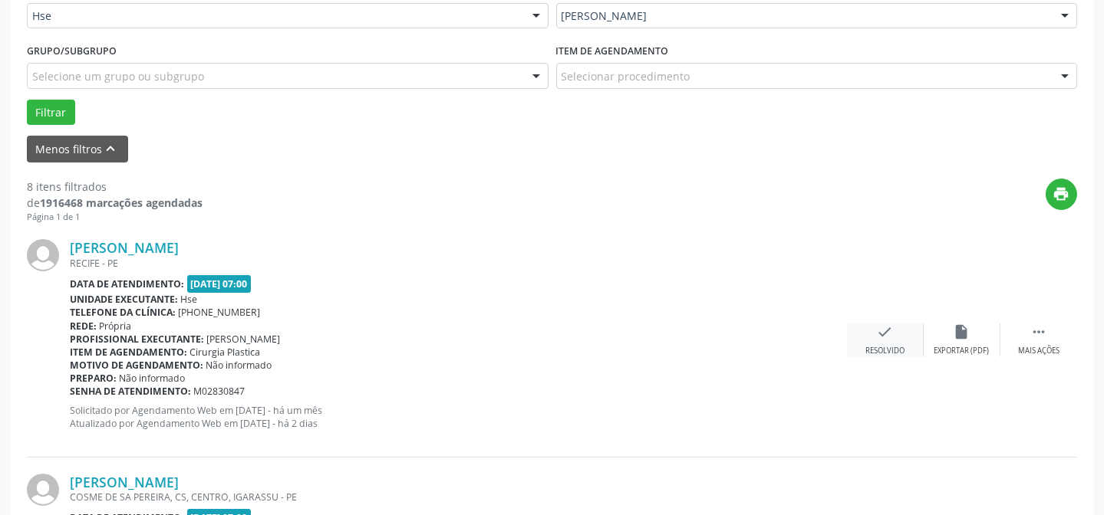
click at [891, 346] on div "Resolvido" at bounding box center [884, 351] width 39 height 11
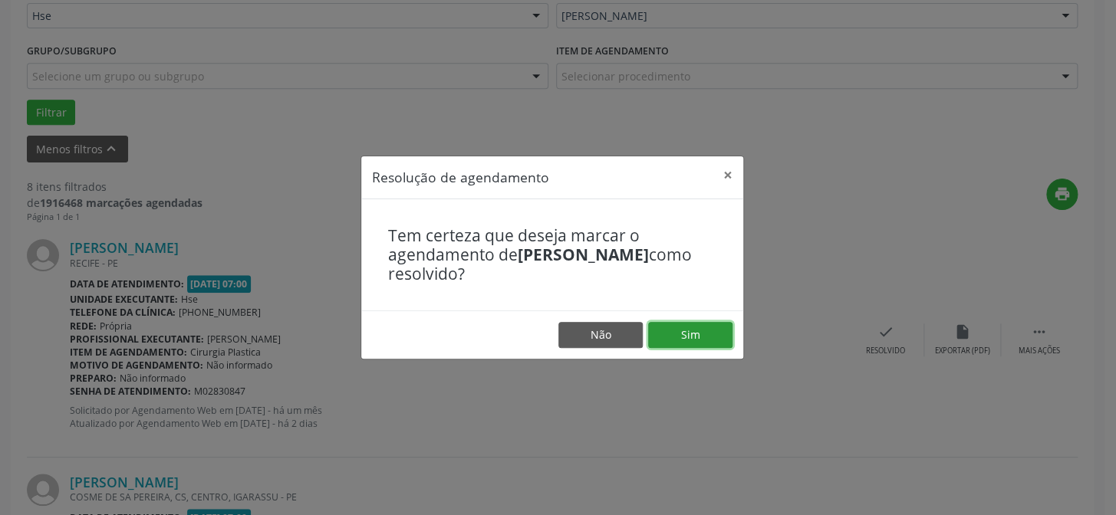
click at [715, 336] on button "Sim" at bounding box center [690, 335] width 84 height 26
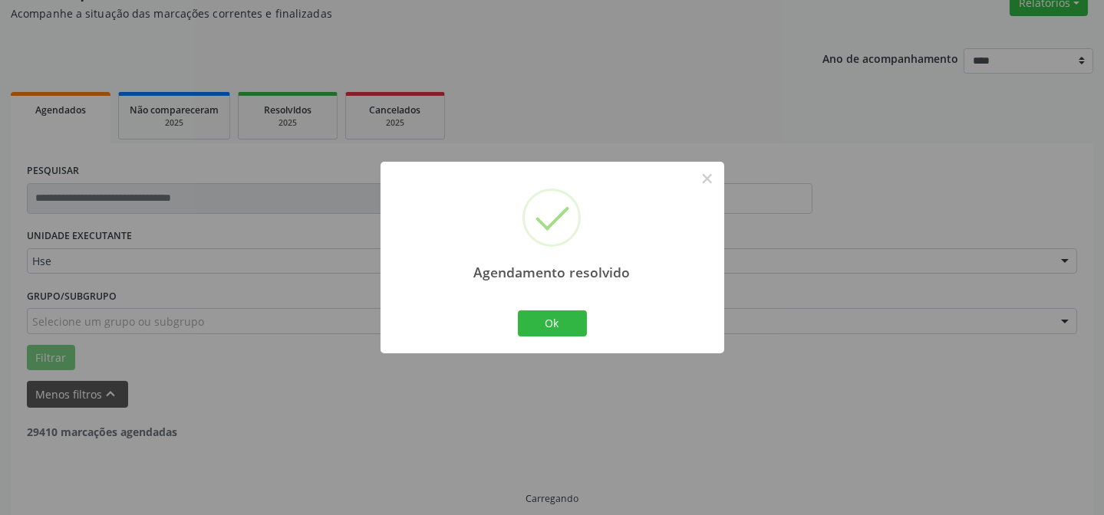
scroll to position [153, 0]
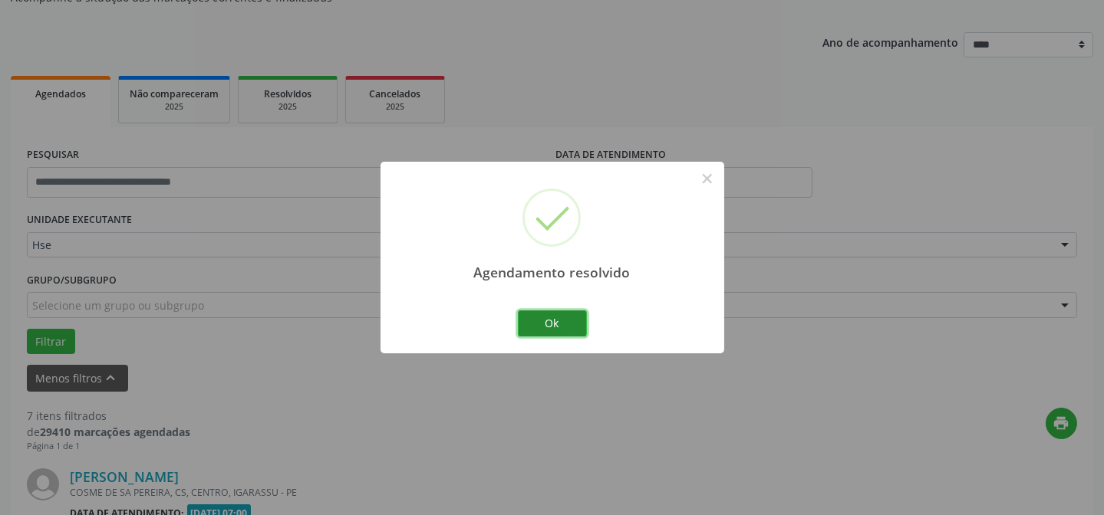
click at [564, 323] on button "Ok" at bounding box center [552, 324] width 69 height 26
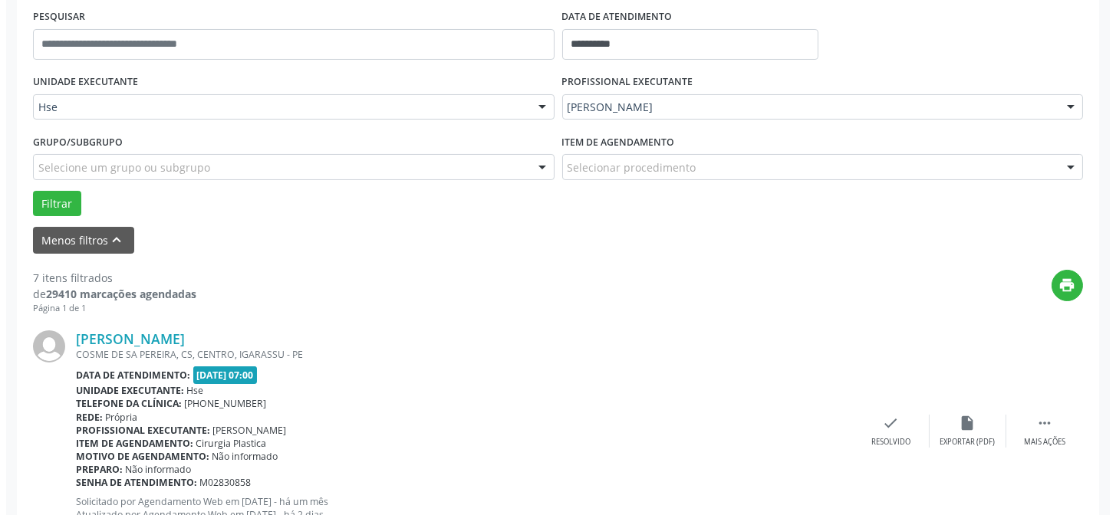
scroll to position [292, 0]
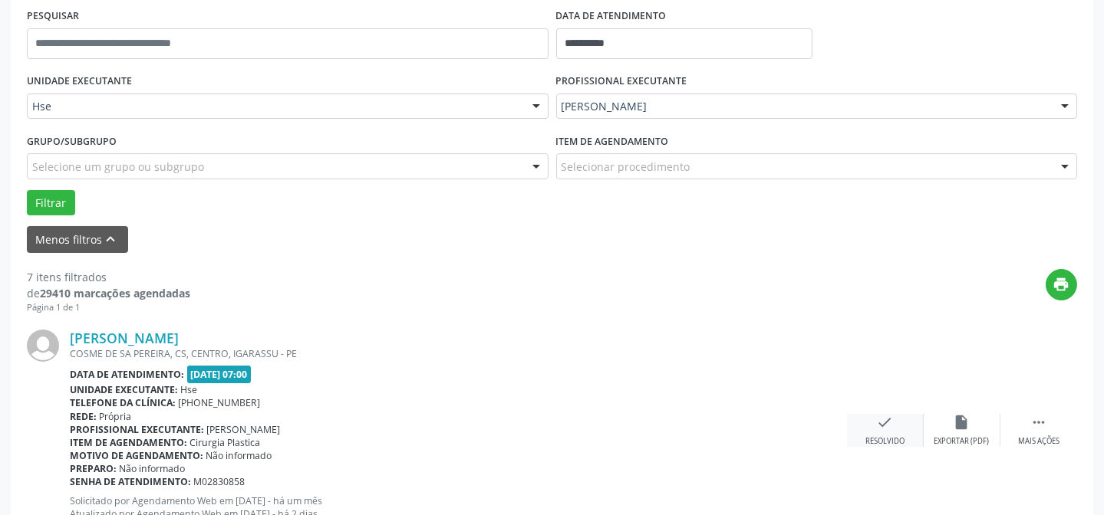
click at [883, 426] on icon "check" at bounding box center [885, 422] width 17 height 17
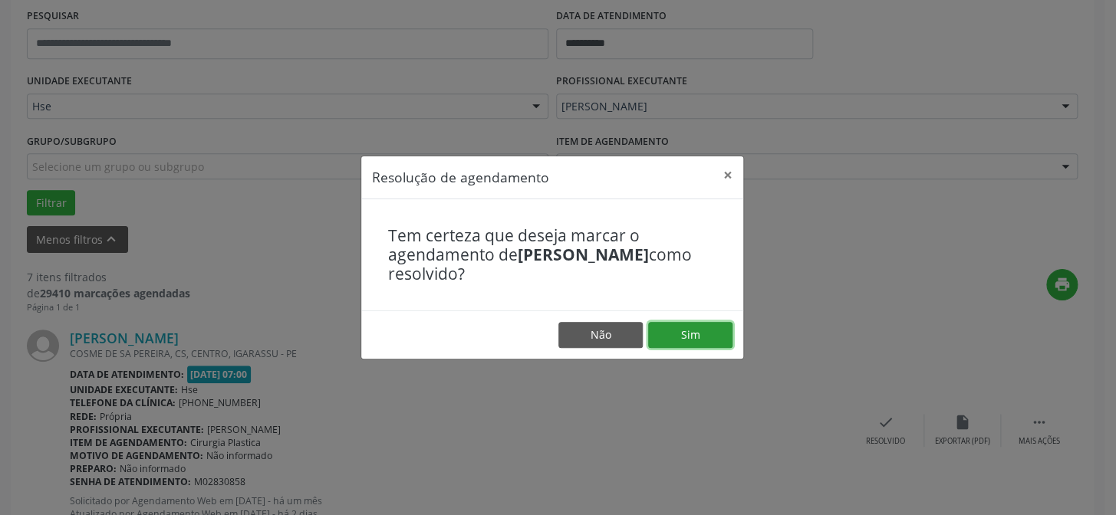
click at [698, 334] on button "Sim" at bounding box center [690, 335] width 84 height 26
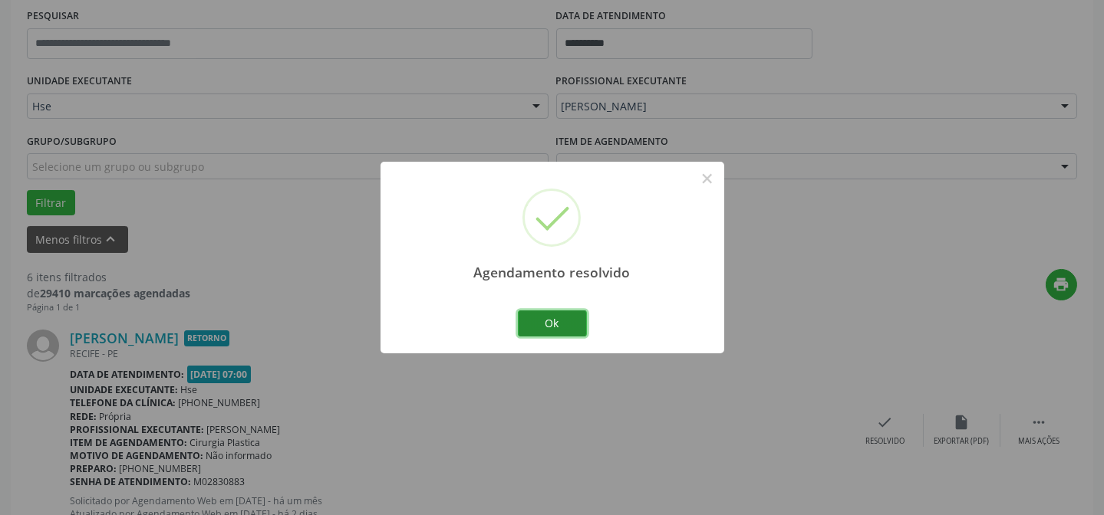
click at [575, 327] on button "Ok" at bounding box center [552, 324] width 69 height 26
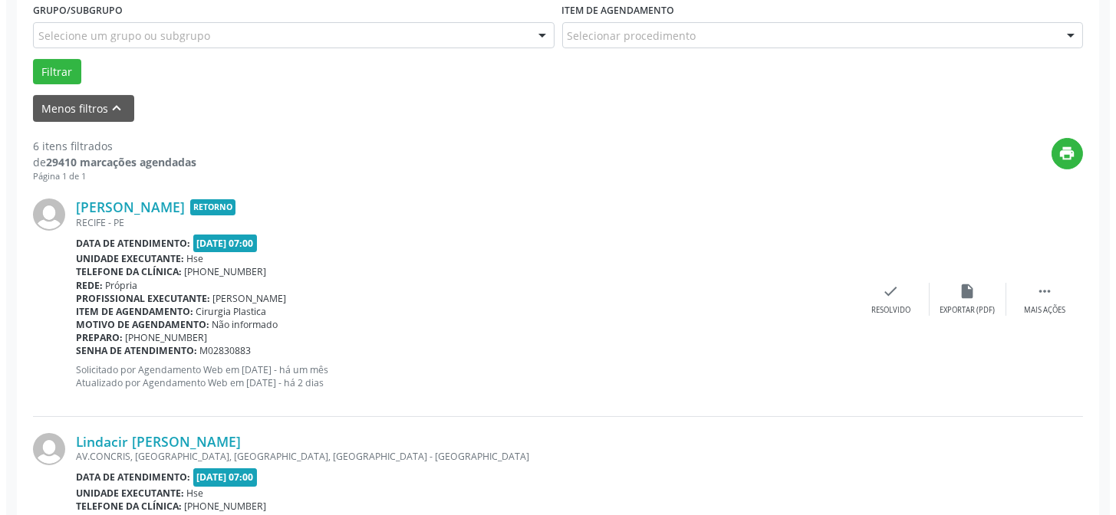
scroll to position [432, 0]
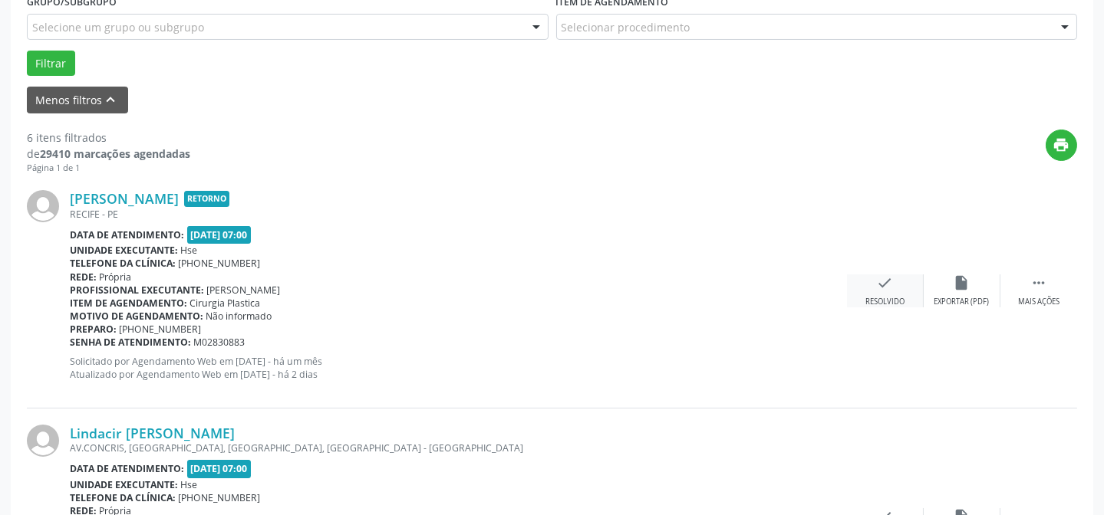
click at [893, 291] on div "check Resolvido" at bounding box center [885, 291] width 77 height 33
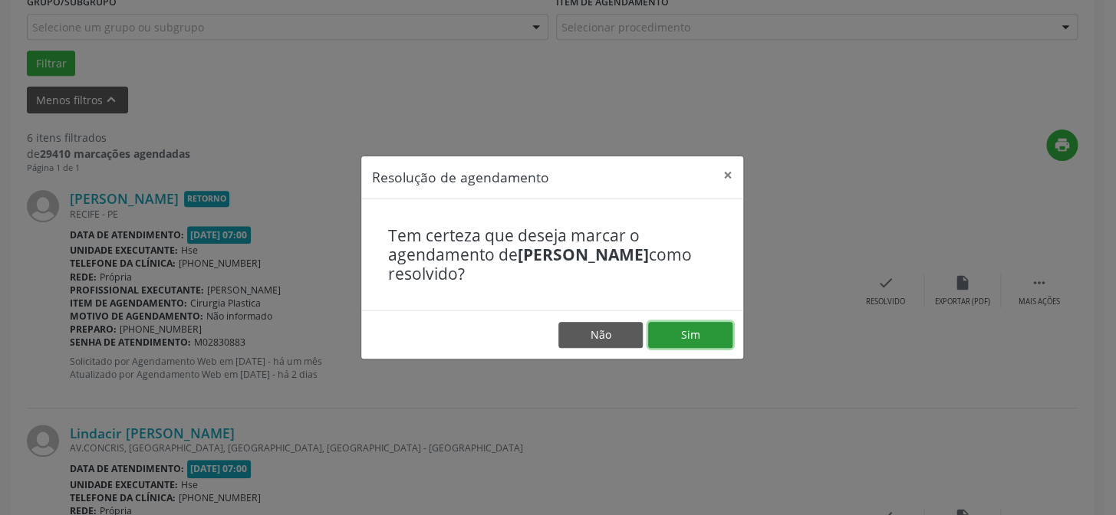
click at [675, 327] on button "Sim" at bounding box center [690, 335] width 84 height 26
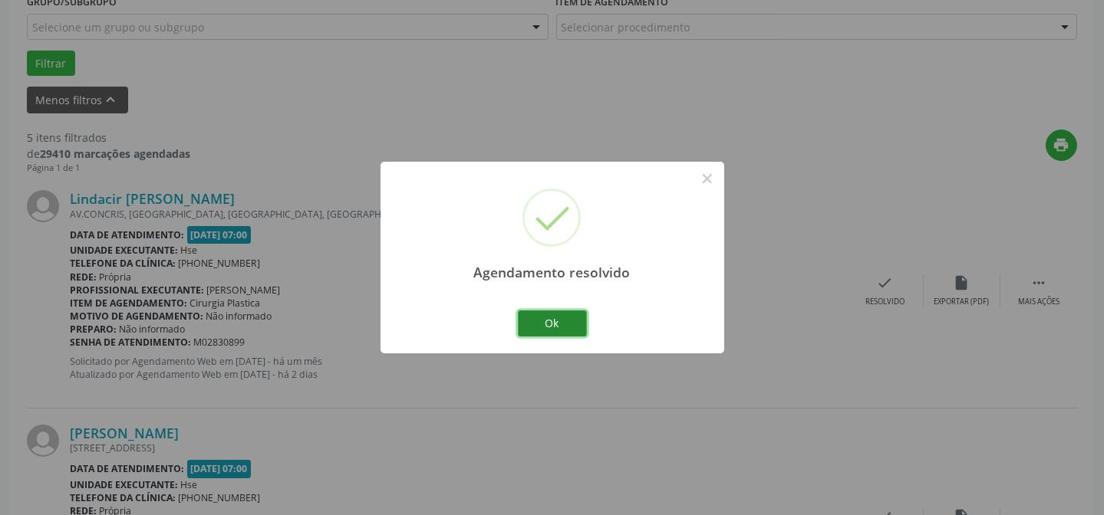
click at [522, 314] on button "Ok" at bounding box center [552, 324] width 69 height 26
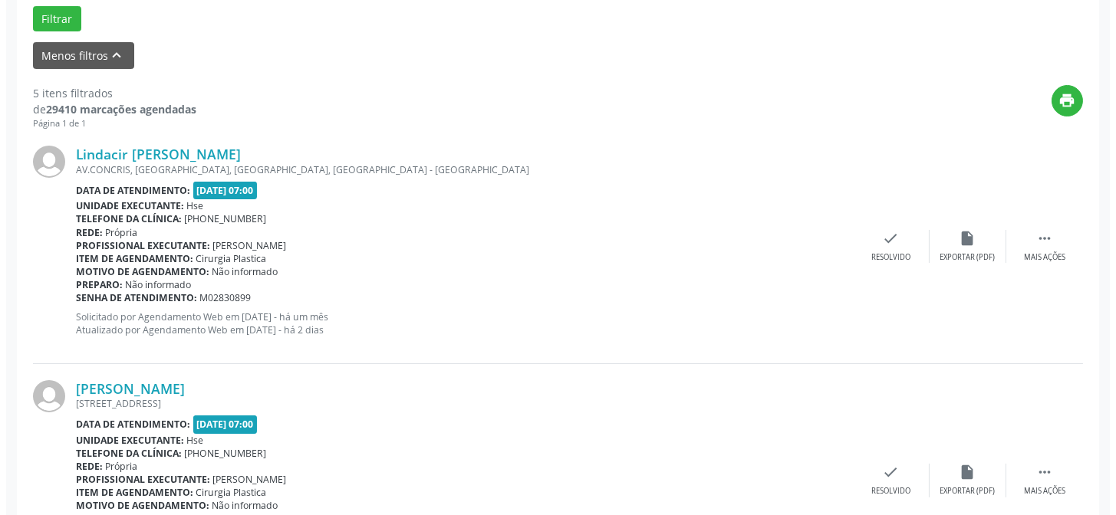
scroll to position [502, 0]
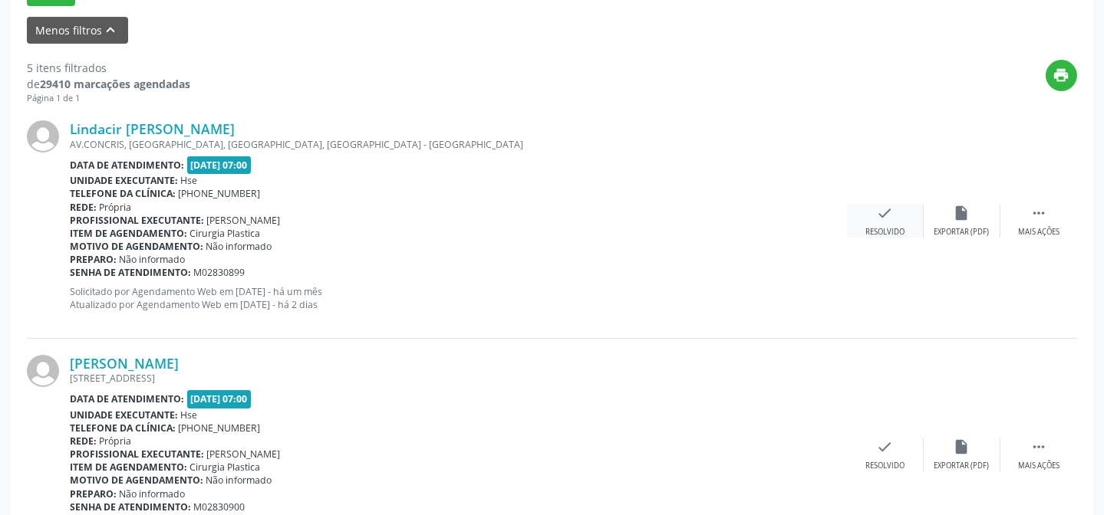
click at [881, 230] on div "Resolvido" at bounding box center [884, 232] width 39 height 11
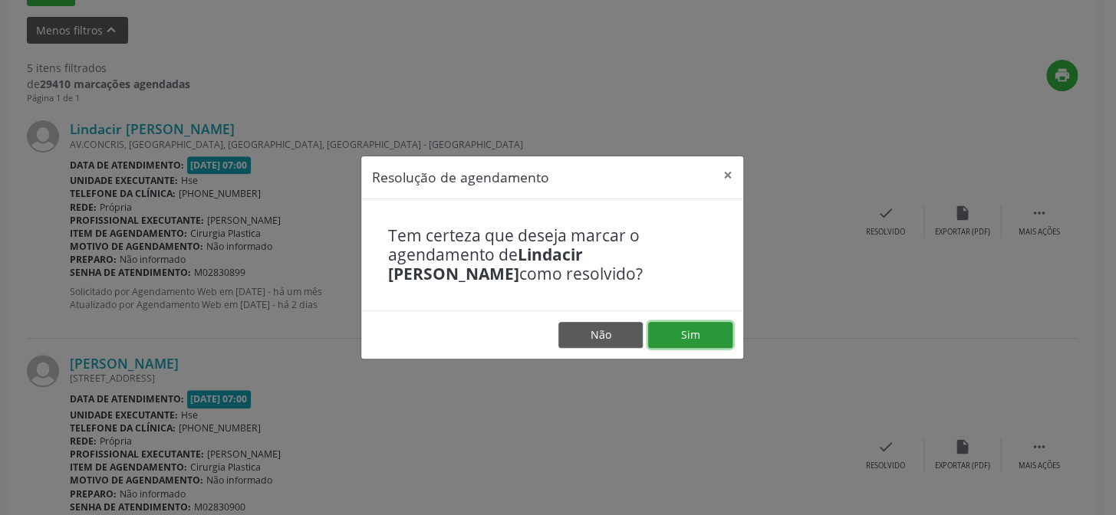
click at [723, 334] on button "Sim" at bounding box center [690, 335] width 84 height 26
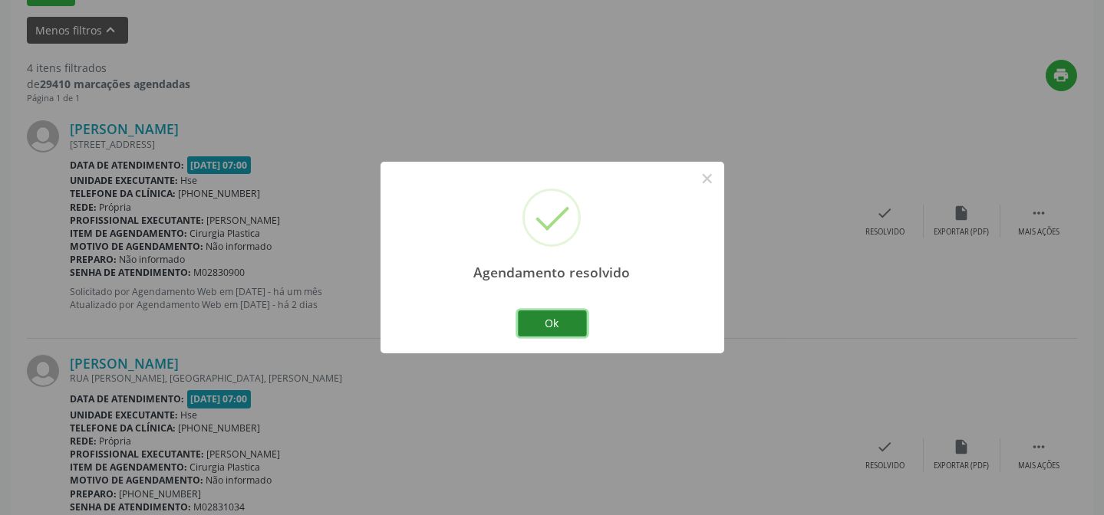
click at [556, 316] on button "Ok" at bounding box center [552, 324] width 69 height 26
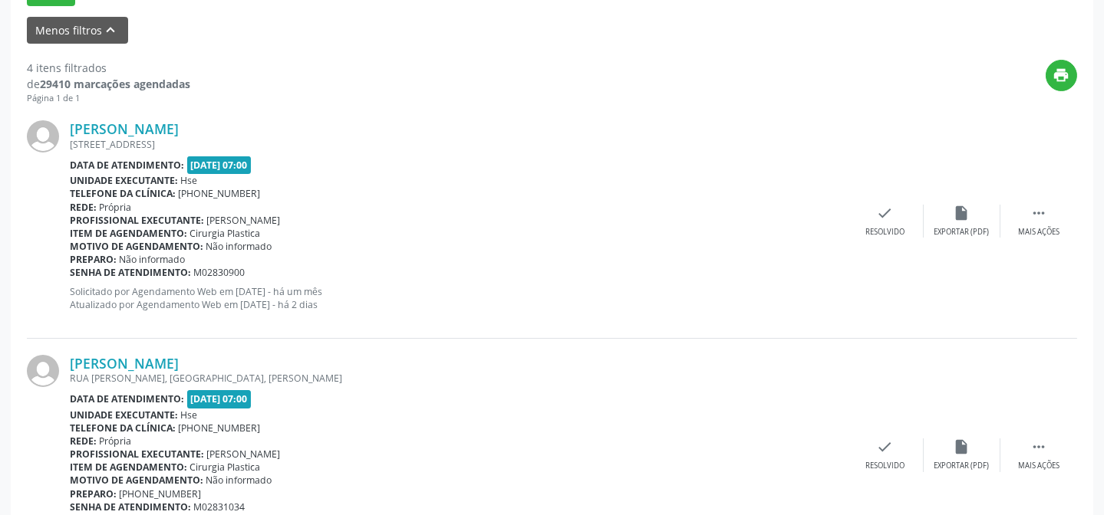
scroll to position [501, 0]
click at [1037, 229] on div "Mais ações" at bounding box center [1038, 233] width 41 height 11
click at [986, 228] on div "Não compareceu" at bounding box center [961, 233] width 65 height 11
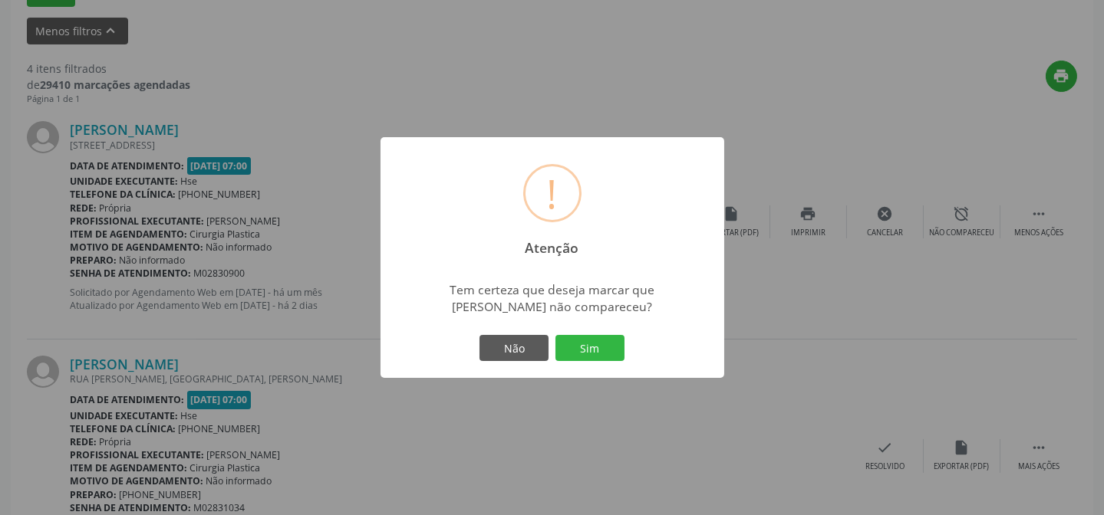
drag, startPoint x: 616, startPoint y: 344, endPoint x: 561, endPoint y: 343, distance: 54.5
click at [615, 344] on button "Sim" at bounding box center [589, 348] width 69 height 26
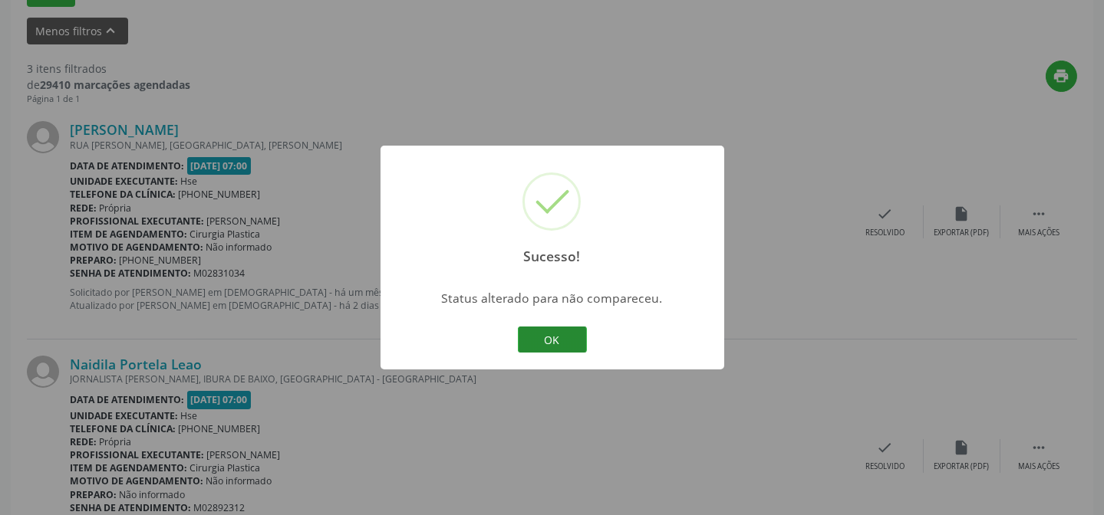
drag, startPoint x: 551, startPoint y: 351, endPoint x: 539, endPoint y: 351, distance: 11.5
click at [550, 352] on div "OK Cancel" at bounding box center [552, 340] width 76 height 32
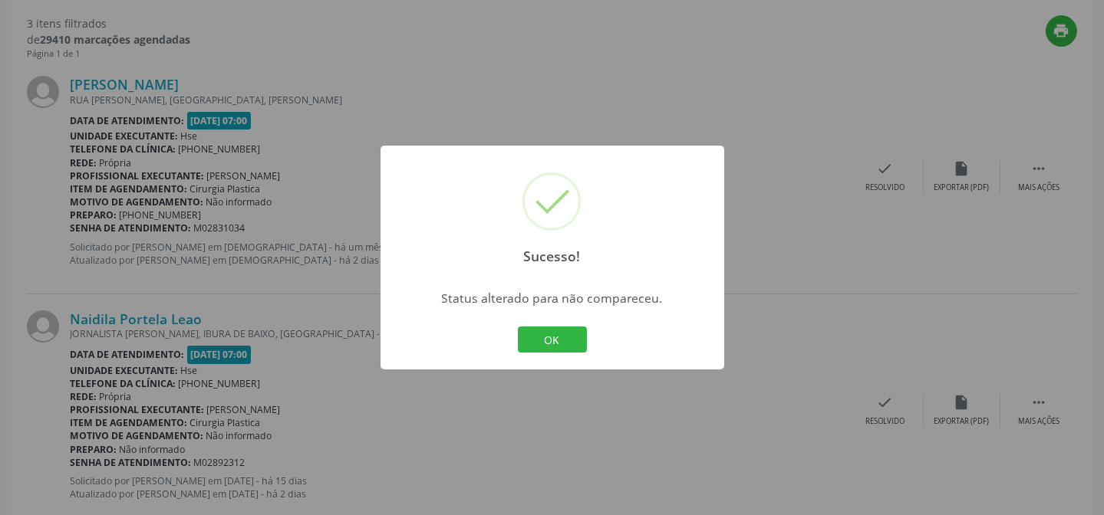
scroll to position [571, 0]
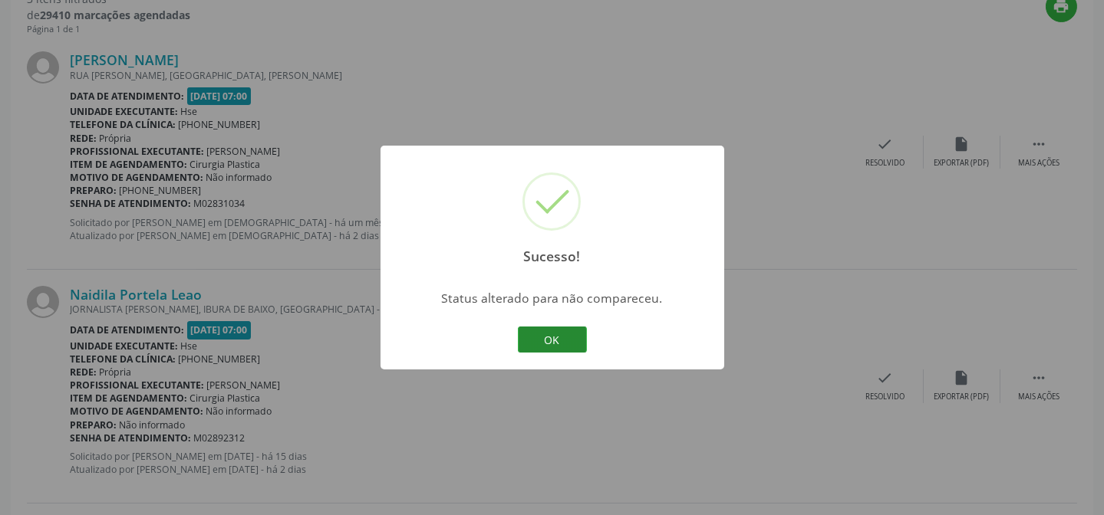
click at [564, 342] on button "OK" at bounding box center [552, 340] width 69 height 26
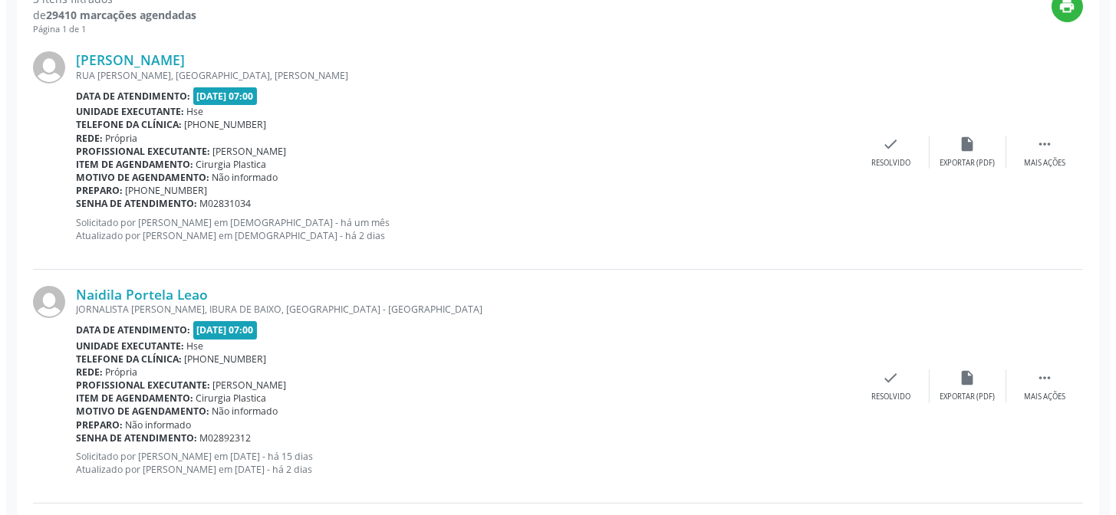
scroll to position [570, 0]
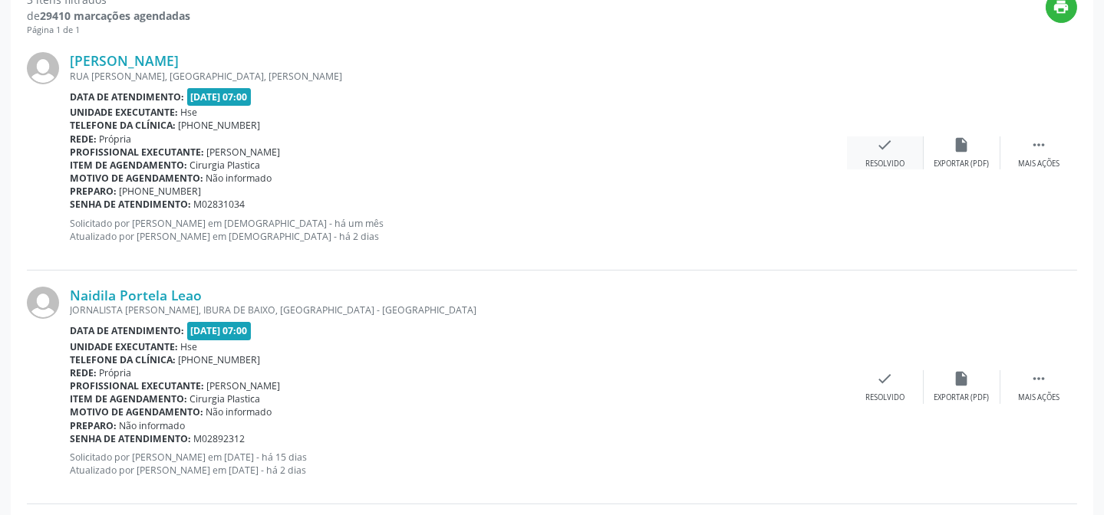
click at [866, 150] on div "check Resolvido" at bounding box center [885, 153] width 77 height 33
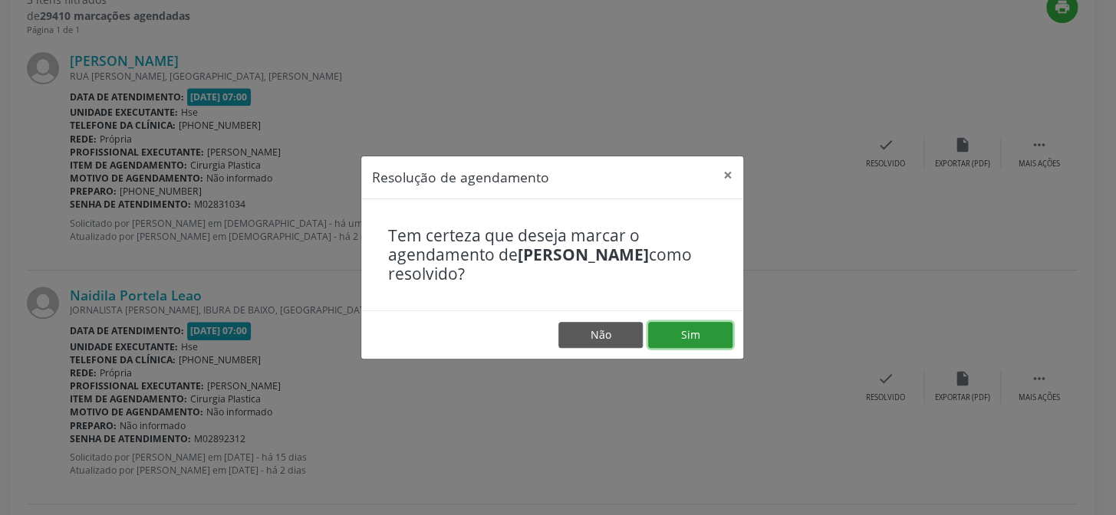
click at [690, 335] on button "Sim" at bounding box center [690, 335] width 84 height 26
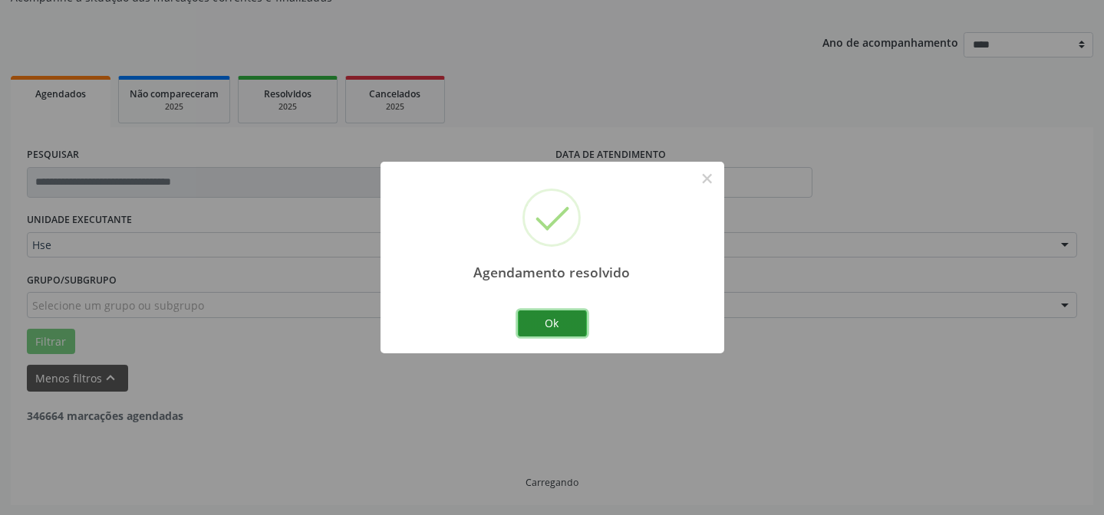
click at [561, 327] on button "Ok" at bounding box center [552, 324] width 69 height 26
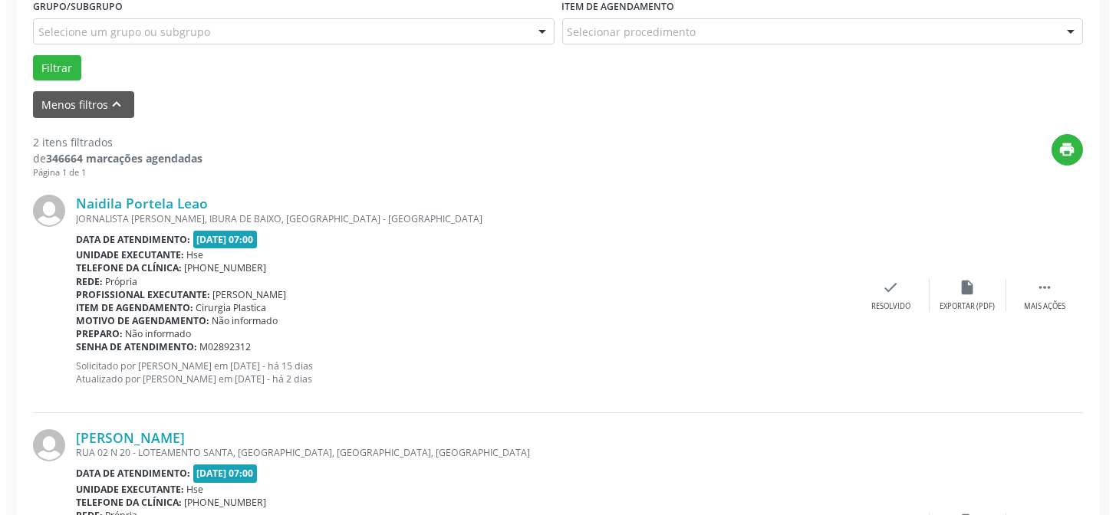
scroll to position [432, 0]
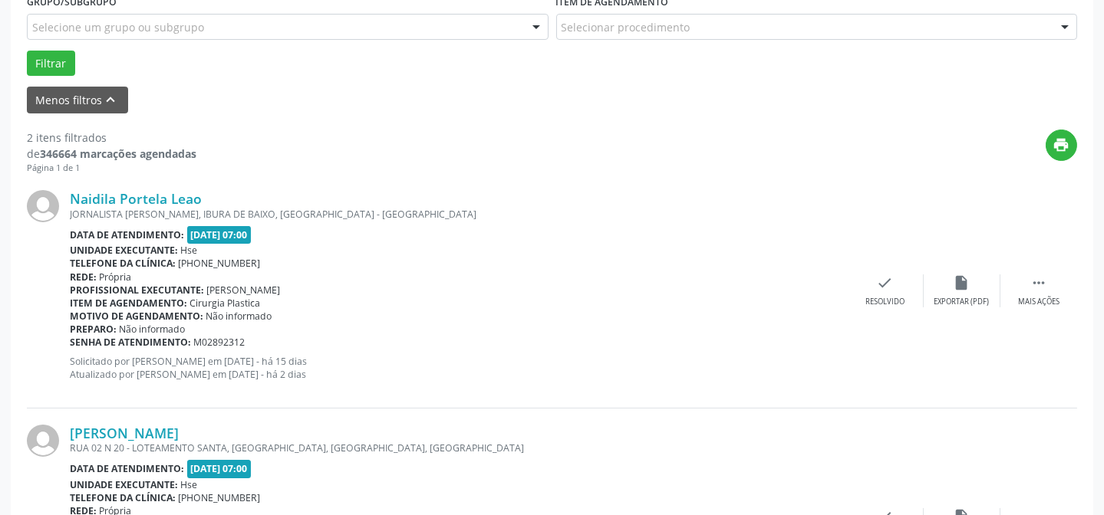
click at [874, 308] on div "Naidila Portela Leao JORNALISTA [PERSON_NAME], IBURA DE BAIXO, [GEOGRAPHIC_DATA…" at bounding box center [552, 291] width 1050 height 234
click at [873, 293] on div "check Resolvido" at bounding box center [885, 291] width 77 height 33
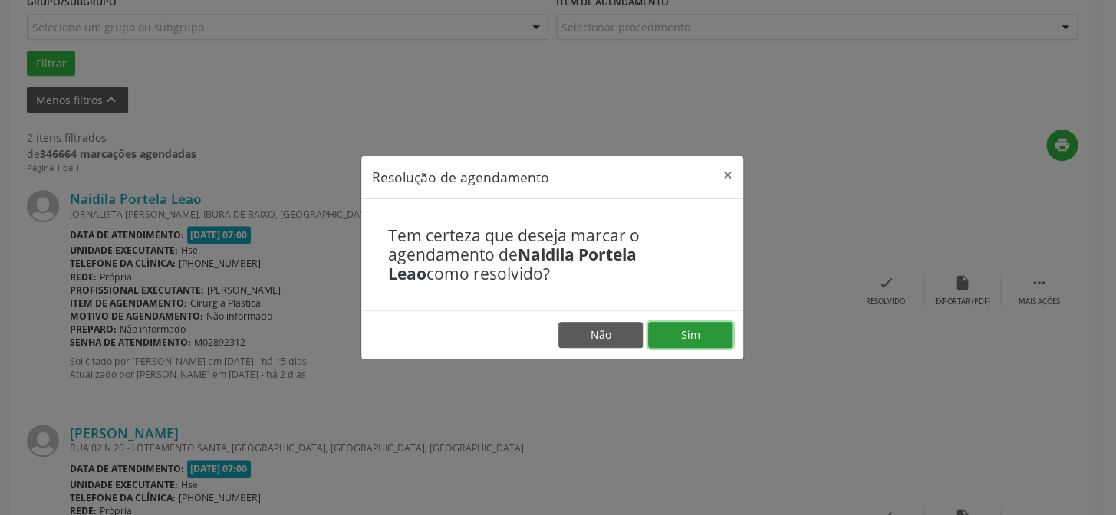
click at [690, 340] on button "Sim" at bounding box center [690, 335] width 84 height 26
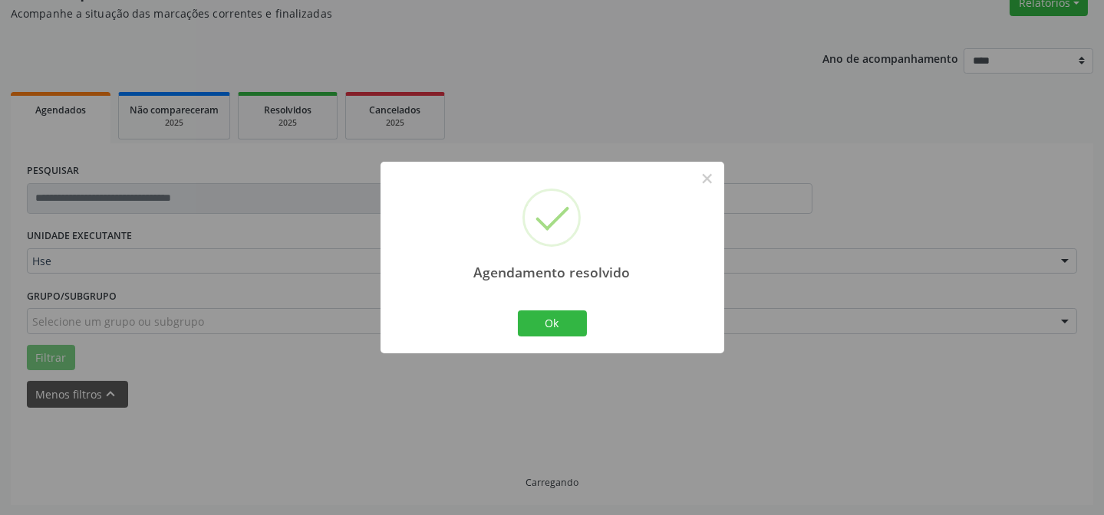
scroll to position [351, 0]
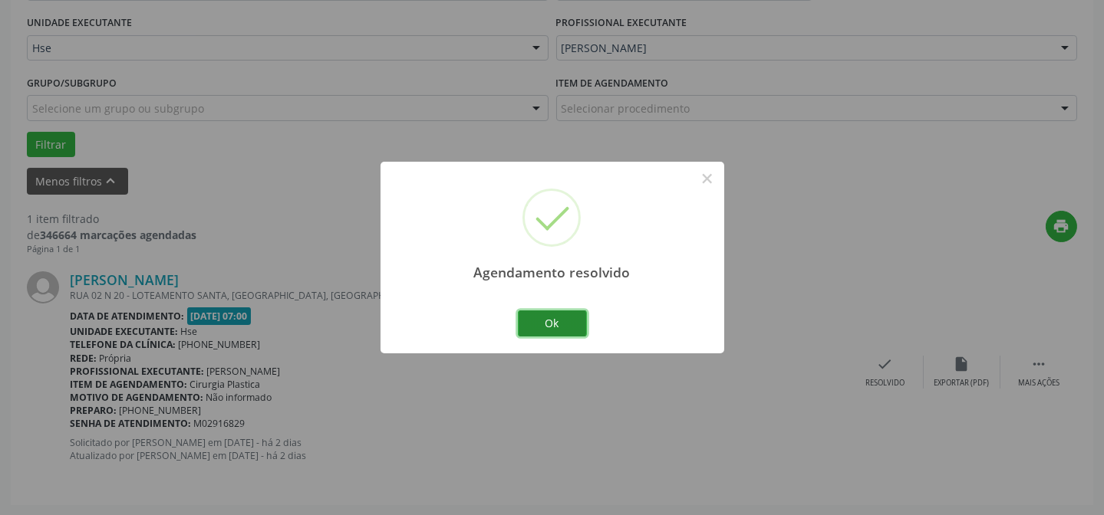
click at [562, 311] on button "Ok" at bounding box center [552, 324] width 69 height 26
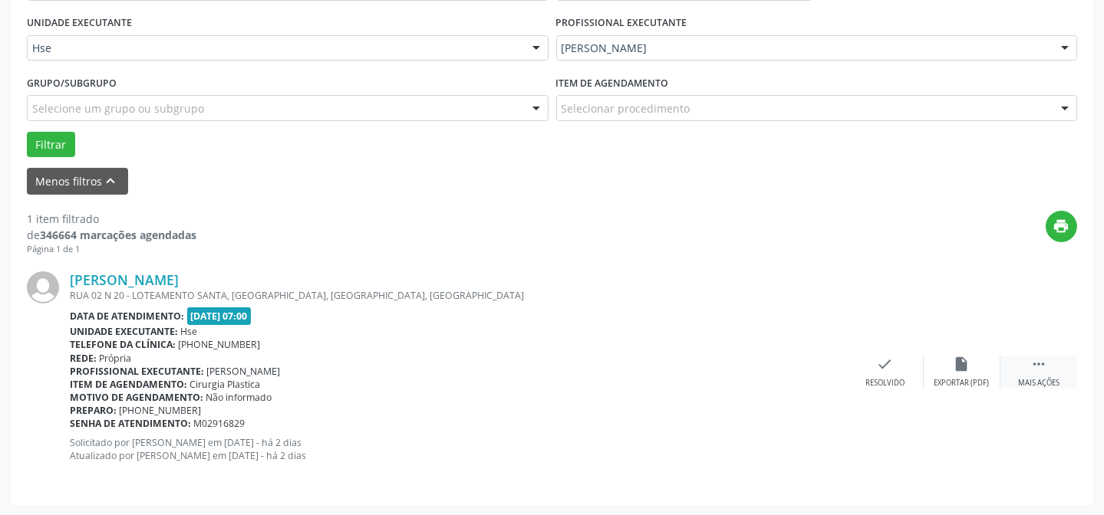
click at [1035, 356] on icon "" at bounding box center [1038, 364] width 17 height 17
click at [955, 374] on div "alarm_off Não compareceu" at bounding box center [961, 372] width 77 height 33
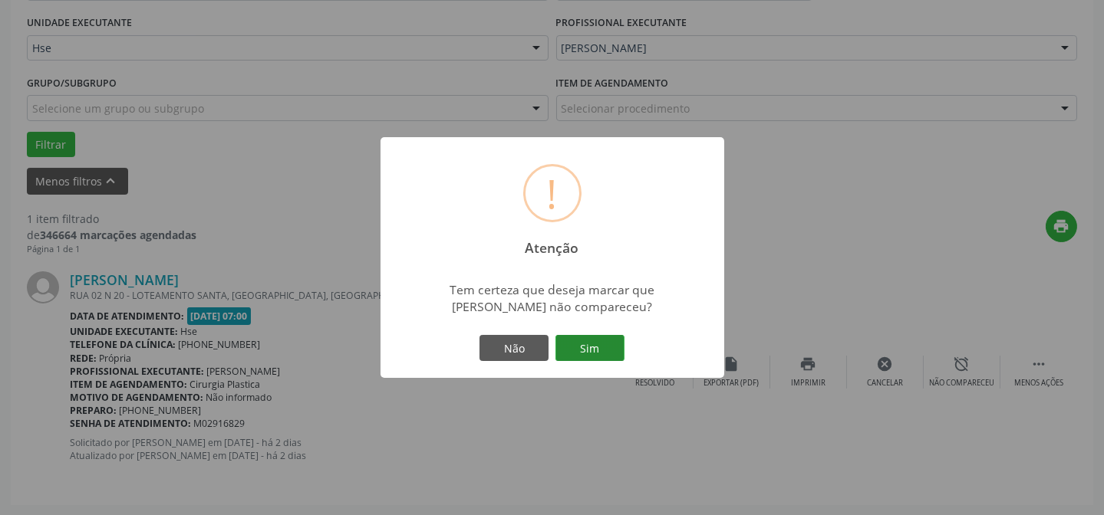
click at [568, 347] on button "Sim" at bounding box center [589, 348] width 69 height 26
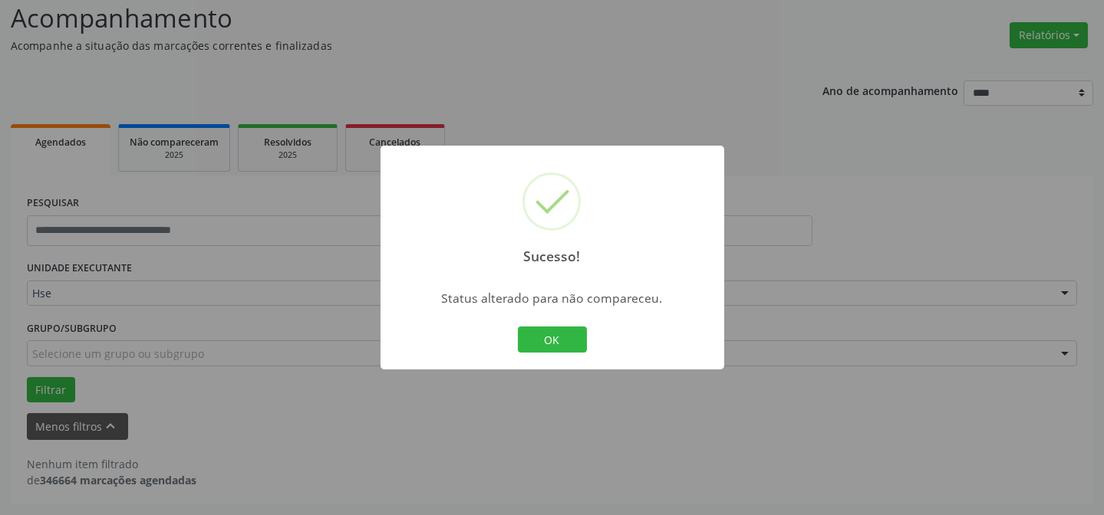
scroll to position [104, 0]
click at [558, 336] on button "OK" at bounding box center [552, 340] width 69 height 26
